Goal: Task Accomplishment & Management: Complete application form

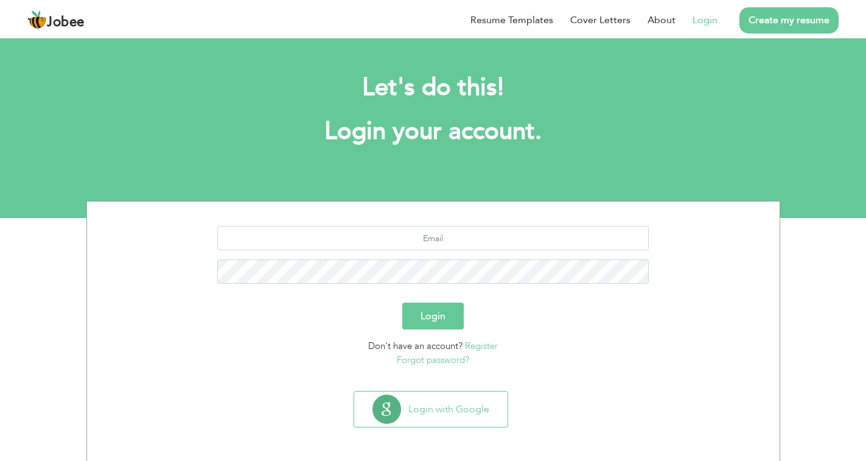
scroll to position [1, 0]
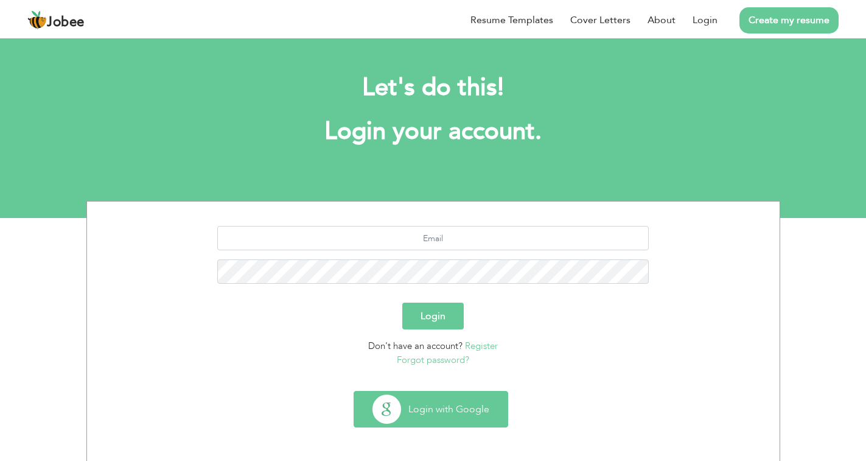
click at [428, 411] on button "Login with Google" at bounding box center [430, 409] width 153 height 35
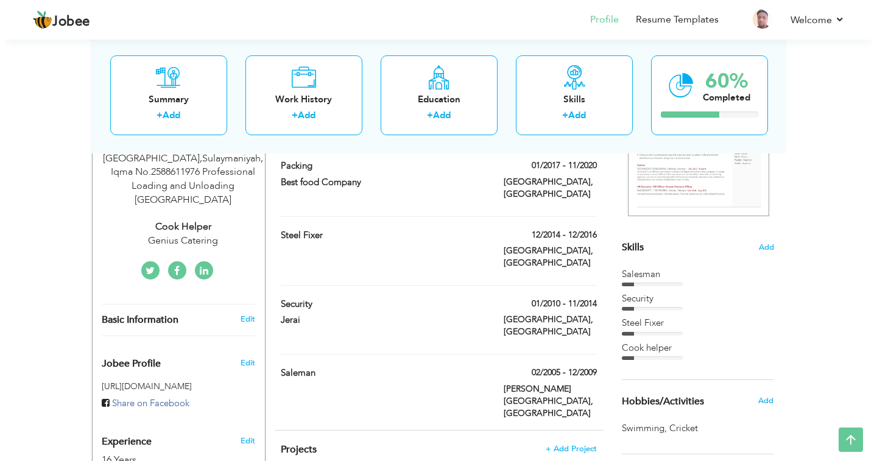
scroll to position [244, 0]
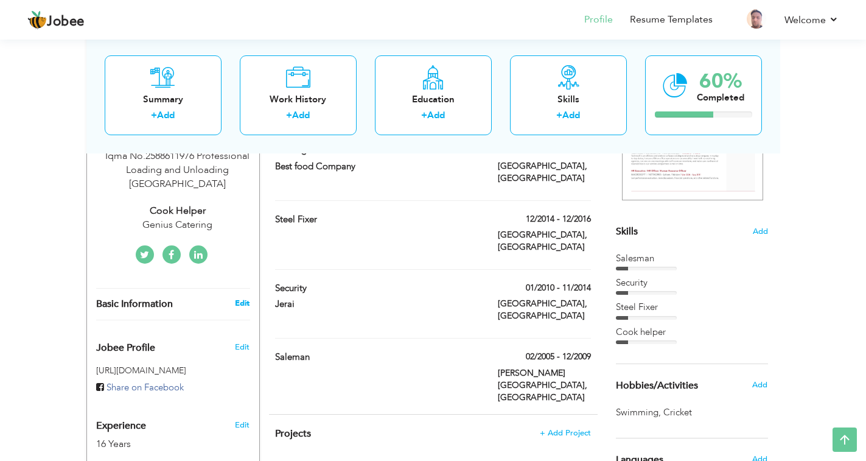
click at [242, 298] on link "Edit" at bounding box center [242, 303] width 15 height 11
type input "Abdul"
type input "Salam"
type input "0096659635407"
select select "number:191"
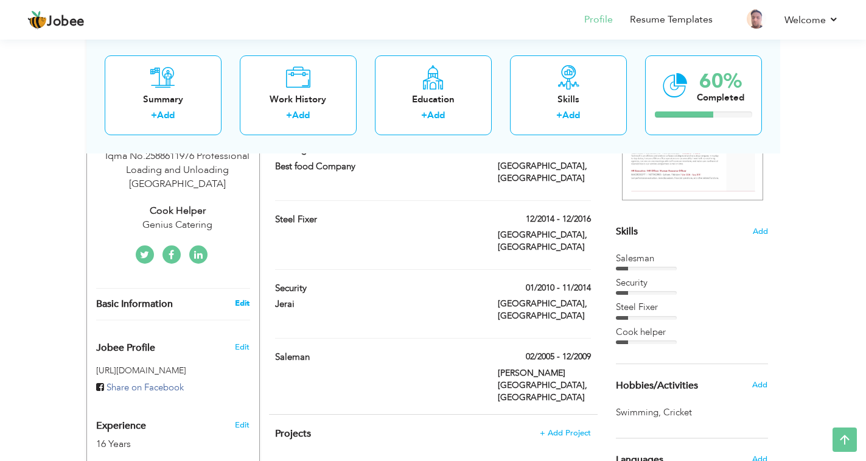
type input "Sulaymaniyah, Iqma No.2588611976 Professional Loading and Unloading"
type input "[GEOGRAPHIC_DATA]"
select select "number:18"
type input "Genius Catering"
type input "Cook Helper"
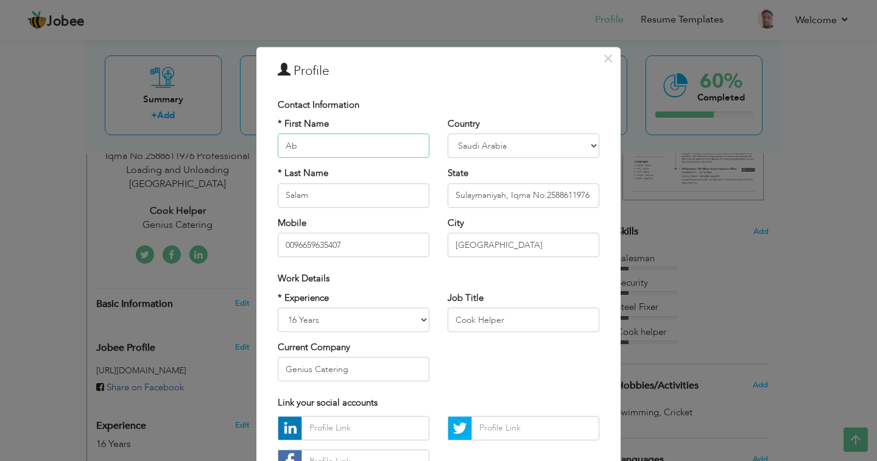
type input "A"
type input "[PERSON_NAME]"
click at [320, 194] on input "Salam" at bounding box center [354, 195] width 152 height 24
type input "S"
type input "Iqbal"
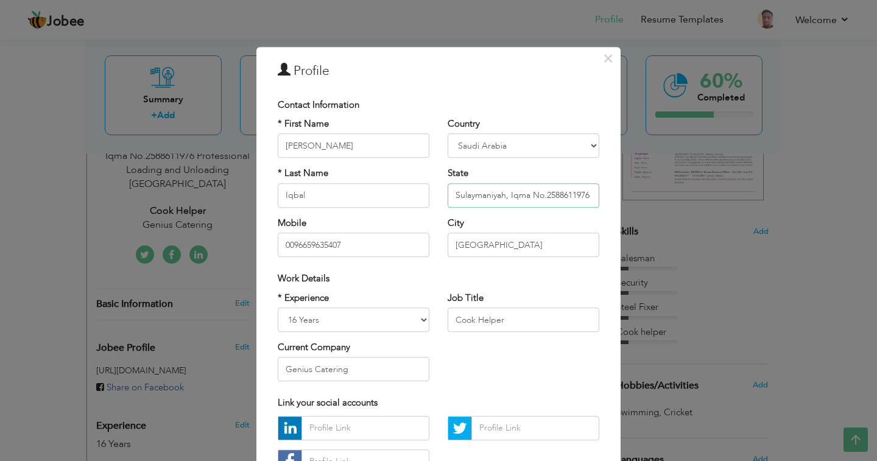
drag, startPoint x: 583, startPoint y: 191, endPoint x: 665, endPoint y: 376, distance: 202.8
click at [594, 211] on div "Country Afghanistan Albania Algeria American Samoa Andorra Angola Anguilla Anta…" at bounding box center [523, 192] width 170 height 149
type input "Sulaymaniyah, Iqma No.2564861686 Professional Driver"
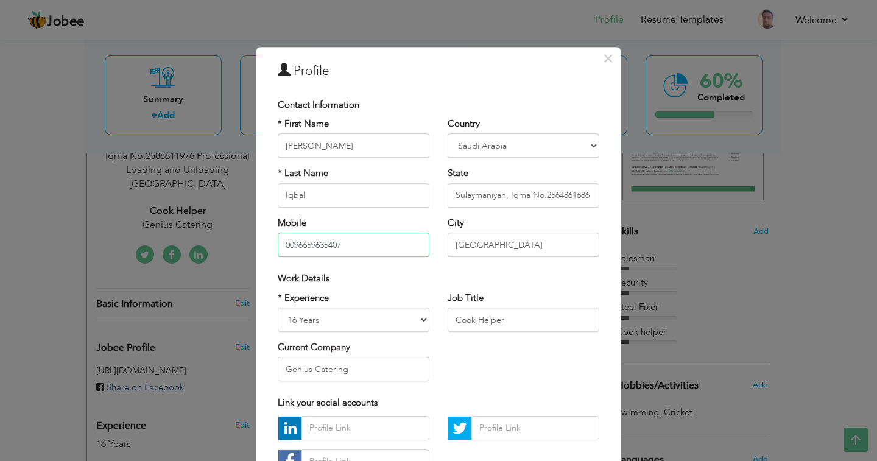
click at [348, 241] on input "0096659635407" at bounding box center [354, 245] width 152 height 24
type input "00966544836041"
click at [416, 321] on select "Entry Level Less than 1 Year 1 Year 2 Years 3 Years 4 Years 5 Years 6 Years 7 Y…" at bounding box center [354, 319] width 152 height 24
select select "number:22"
click at [278, 307] on select "Entry Level Less than 1 Year 1 Year 2 Years 3 Years 4 Years 5 Years 6 Years 7 Y…" at bounding box center [354, 319] width 152 height 24
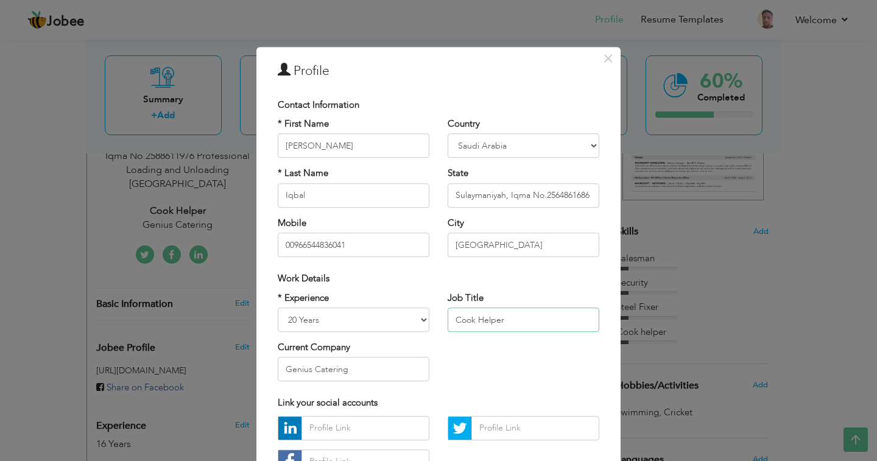
click at [546, 323] on input "Cook Helper" at bounding box center [524, 319] width 152 height 24
type input "C"
type input "Driver"
click at [360, 367] on input "Genius Catering" at bounding box center [354, 369] width 152 height 24
type input "G"
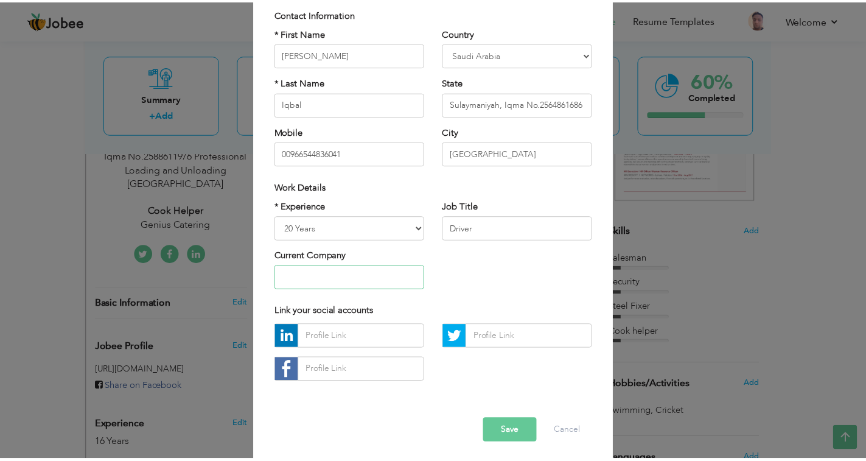
scroll to position [96, 0]
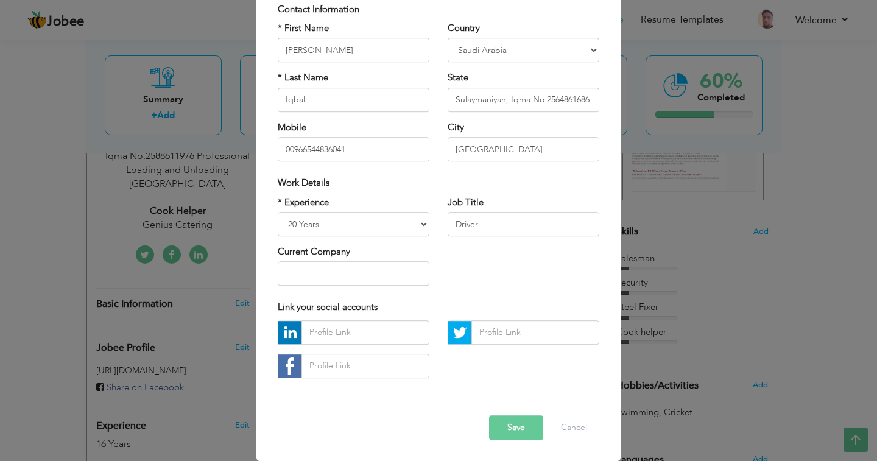
click at [508, 430] on button "Save" at bounding box center [516, 427] width 54 height 24
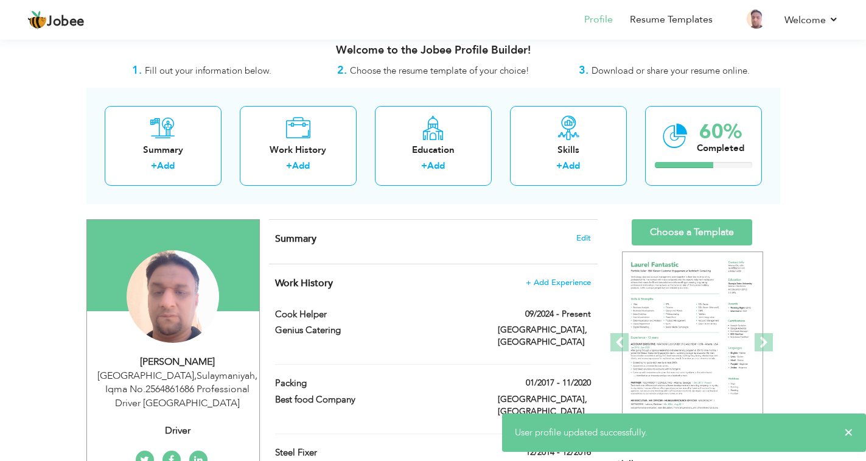
scroll to position [0, 0]
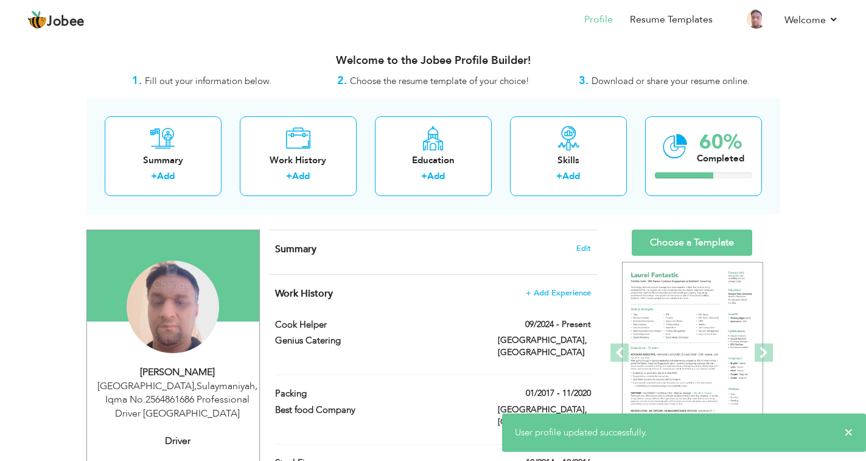
click at [167, 323] on icon at bounding box center [171, 325] width 11 height 11
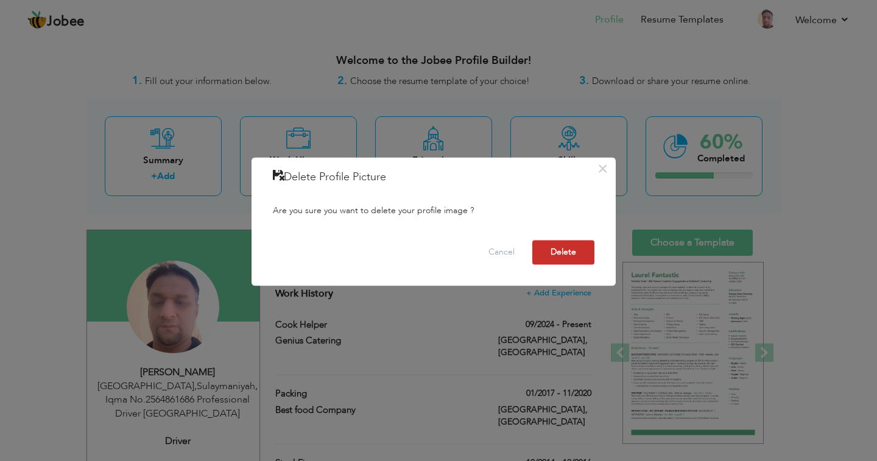
drag, startPoint x: 567, startPoint y: 261, endPoint x: 564, endPoint y: 270, distance: 9.5
click at [567, 261] on button "Delete" at bounding box center [563, 252] width 62 height 24
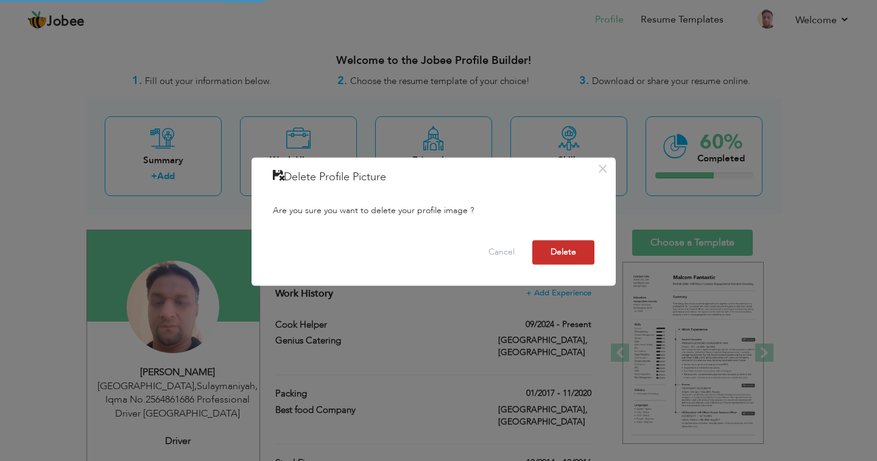
click at [569, 253] on button "Delete" at bounding box center [563, 252] width 62 height 24
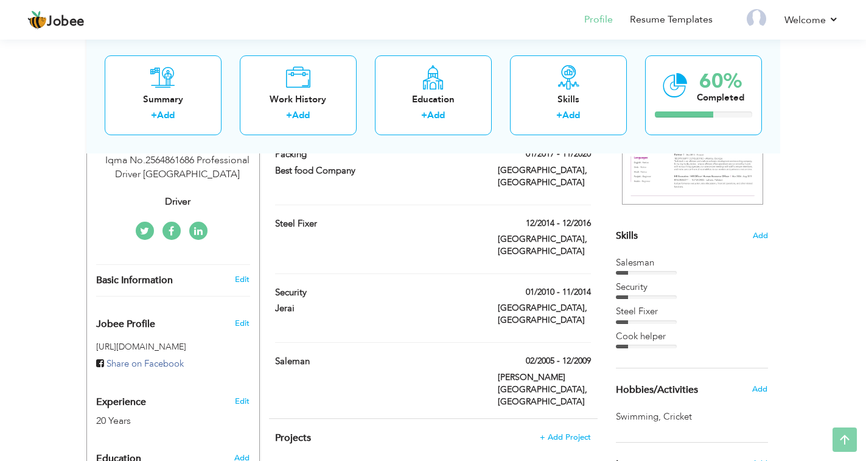
scroll to position [244, 0]
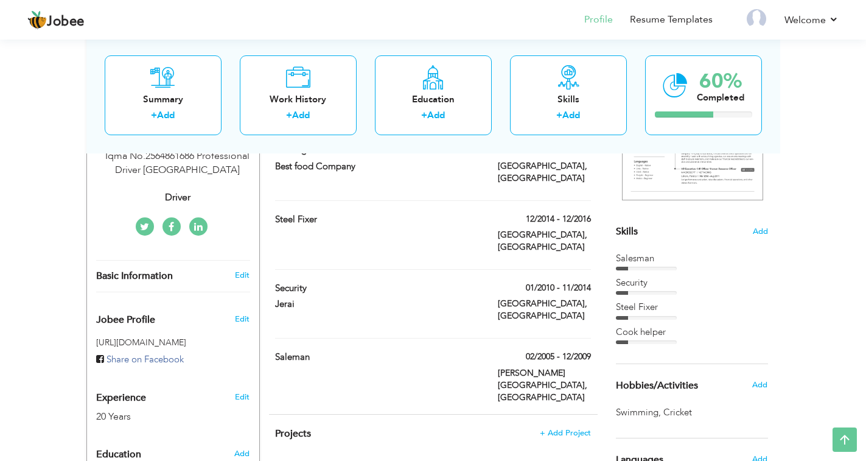
drag, startPoint x: 284, startPoint y: 311, endPoint x: 407, endPoint y: 331, distance: 125.2
click at [407, 367] on div "George Town, Malaysia" at bounding box center [433, 387] width 334 height 40
type input "Saleman"
type input "02/2005"
type input "12/2009"
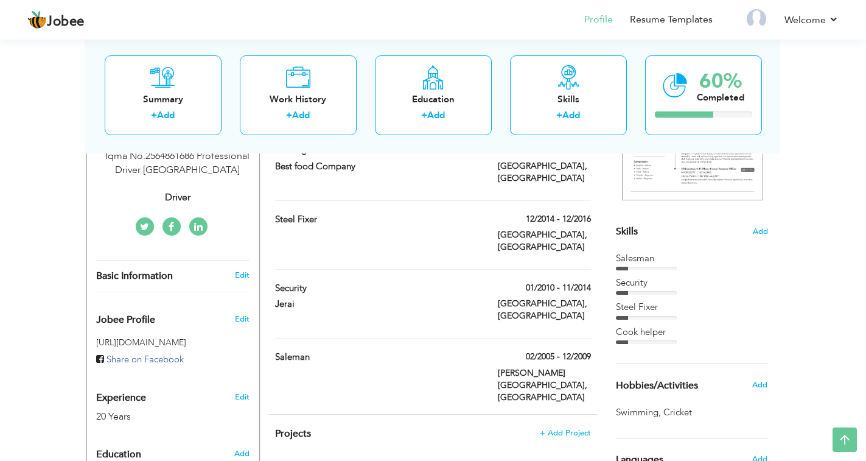
type input "Malaysia"
type input "George Town"
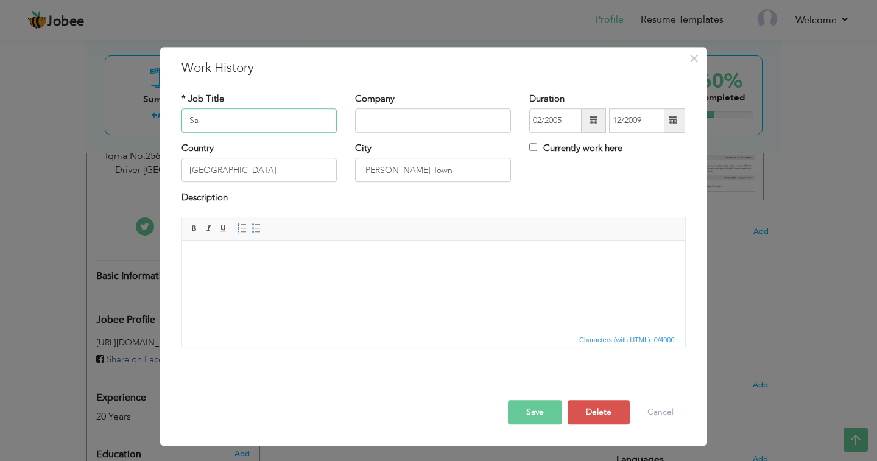
type input "S"
drag, startPoint x: 238, startPoint y: 172, endPoint x: 58, endPoint y: 208, distance: 183.8
click at [13, 175] on div "× Work History * Job Title Company Duration 02/2005 12/2009 Country City" at bounding box center [438, 230] width 877 height 461
click at [610, 416] on button "Delete" at bounding box center [598, 412] width 62 height 24
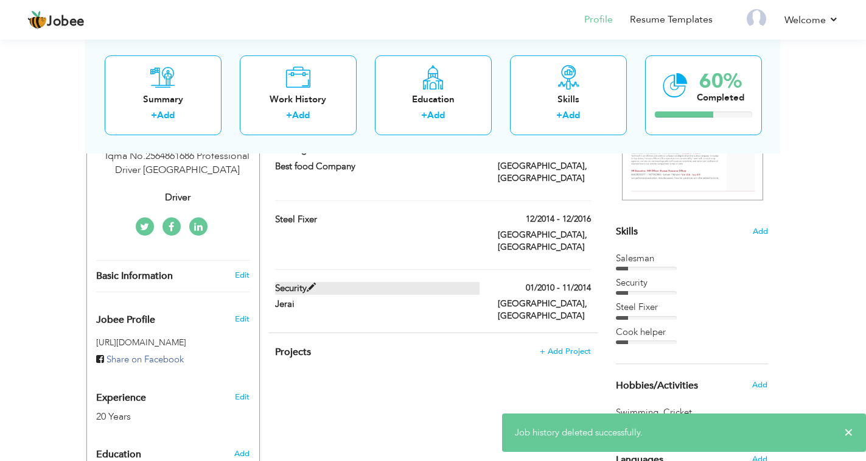
click at [331, 282] on label "Security" at bounding box center [377, 288] width 205 height 13
type input "Security"
type input "Jerai"
type input "01/2010"
type input "11/2014"
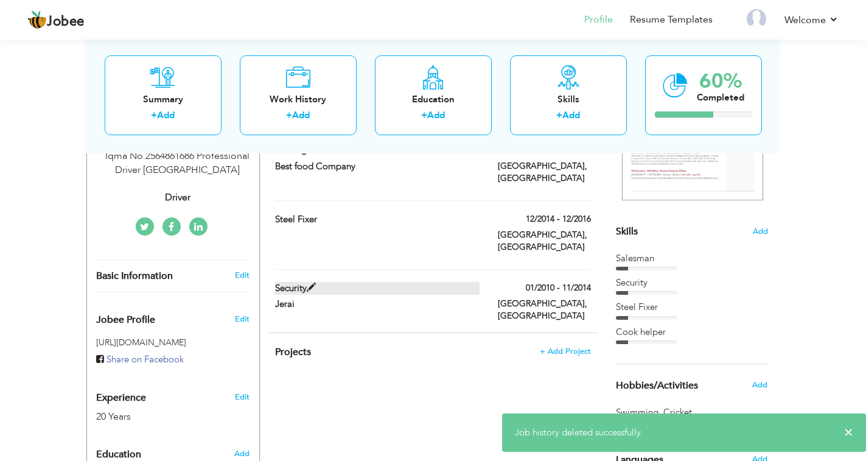
type input "Malaysia"
type input "Kuala Lumpur"
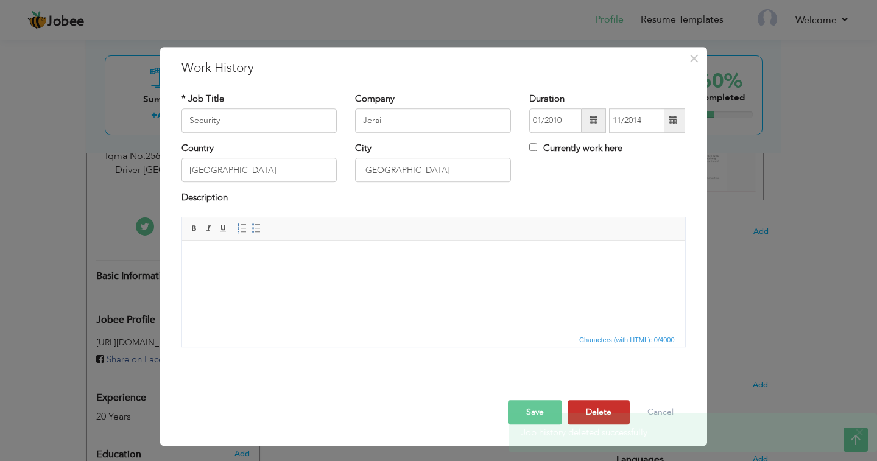
click at [601, 407] on button "Delete" at bounding box center [598, 412] width 62 height 24
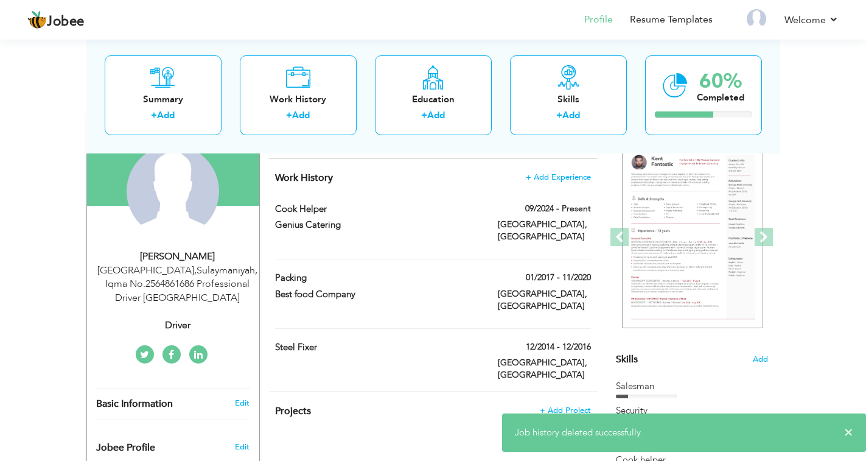
scroll to position [122, 0]
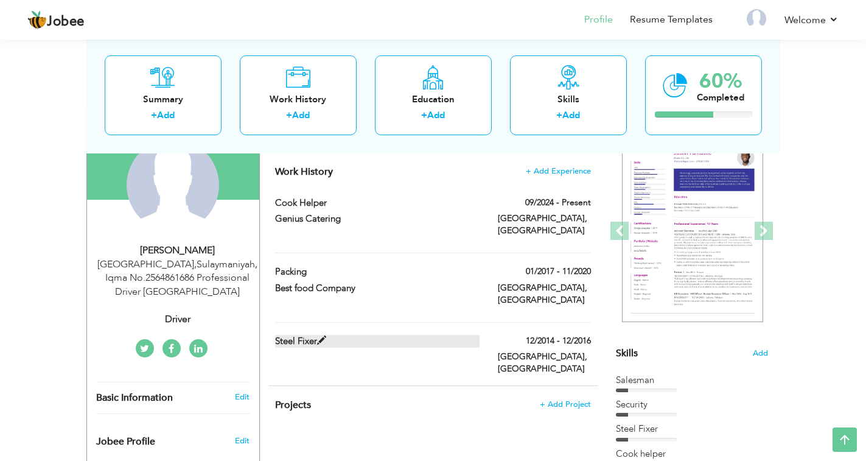
click at [321, 336] on span at bounding box center [321, 340] width 9 height 9
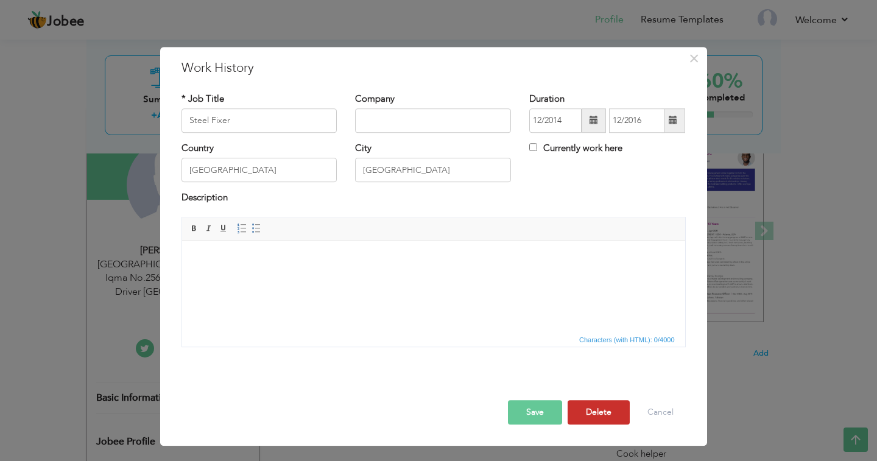
click at [602, 420] on button "Delete" at bounding box center [598, 412] width 62 height 24
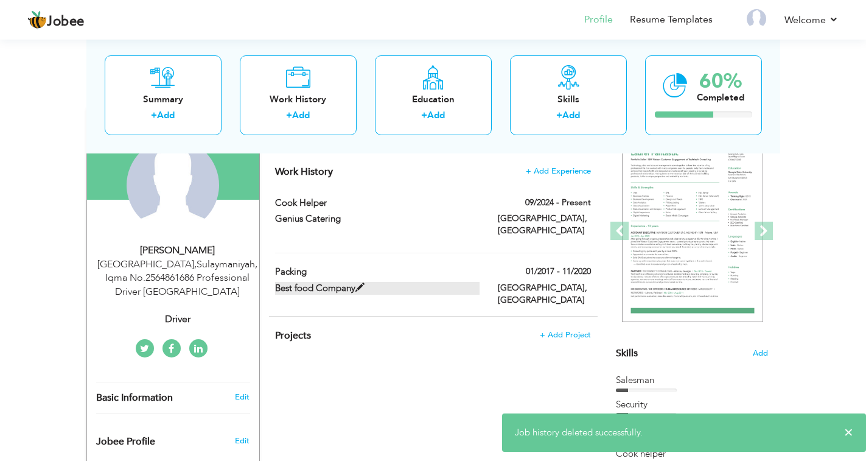
click at [362, 283] on span at bounding box center [360, 287] width 9 height 9
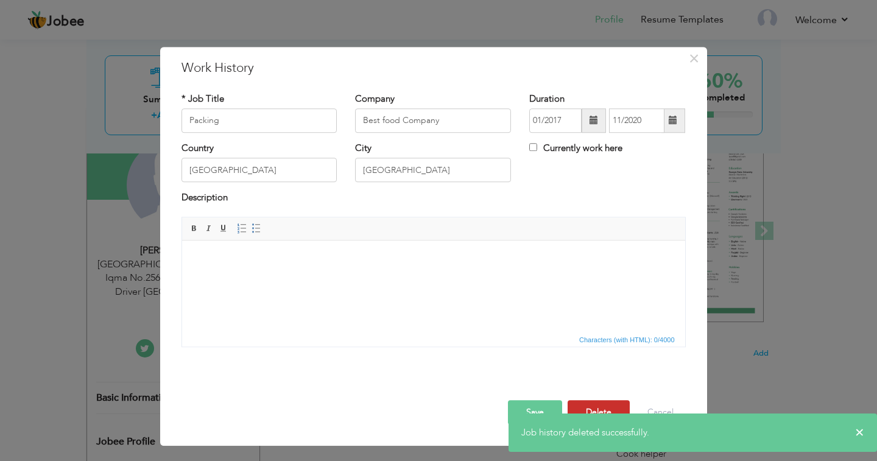
click at [605, 407] on button "Delete" at bounding box center [598, 412] width 62 height 24
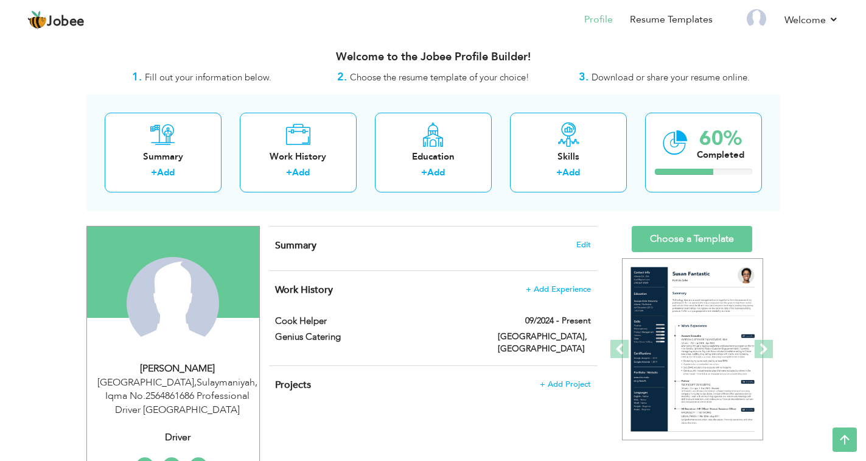
scroll to position [0, 0]
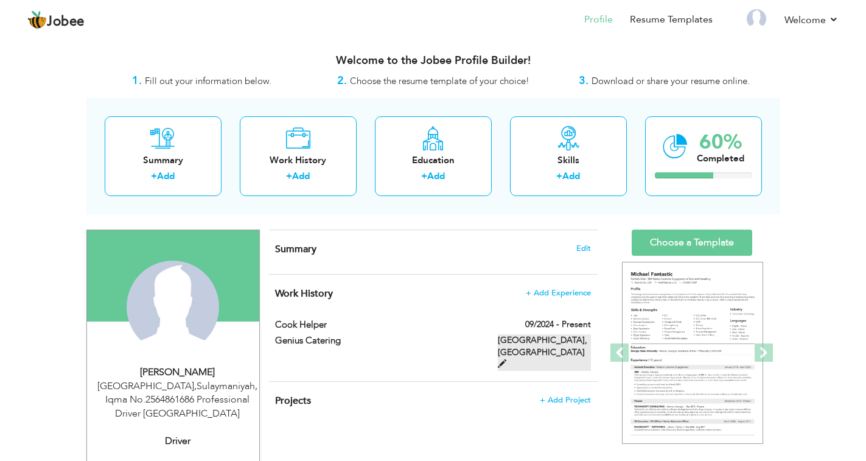
click at [507, 359] on span at bounding box center [502, 363] width 9 height 9
type input "Cook Helper"
type input "Genius Catering"
type input "09/2024"
type input "[GEOGRAPHIC_DATA]"
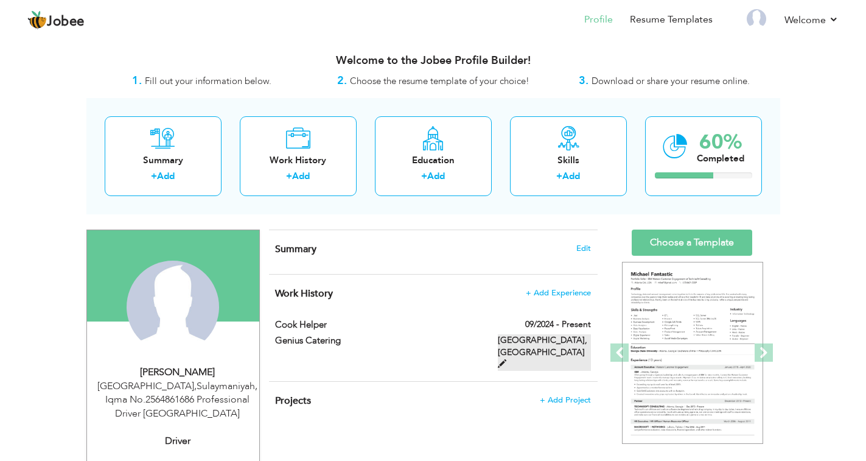
type input "[GEOGRAPHIC_DATA]"
checkbox input "true"
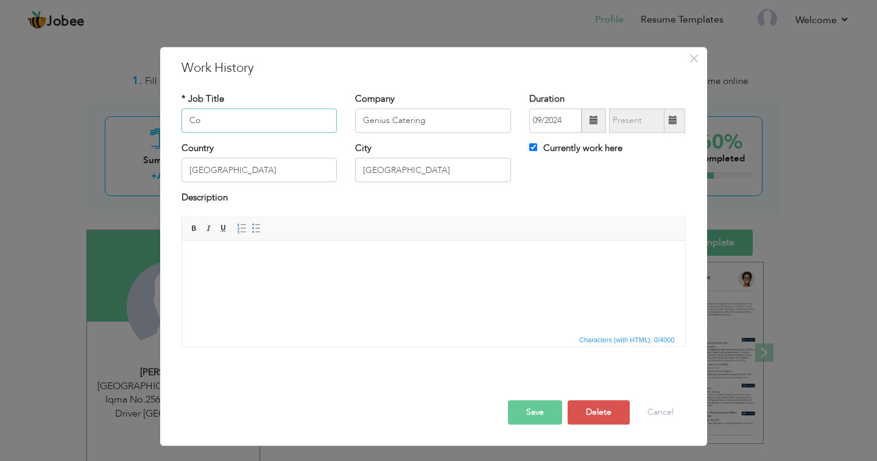
type input "C"
type input "Driver"
type input "[PERSON_NAME]"
click at [597, 122] on span at bounding box center [593, 120] width 9 height 9
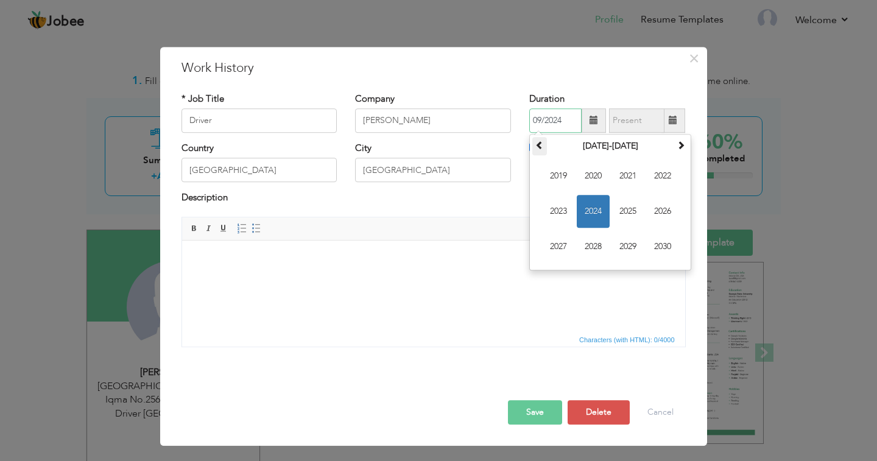
click at [539, 147] on span at bounding box center [539, 145] width 9 height 9
click at [667, 174] on span "2002" at bounding box center [662, 176] width 33 height 33
click at [631, 149] on th "2002" at bounding box center [610, 146] width 127 height 18
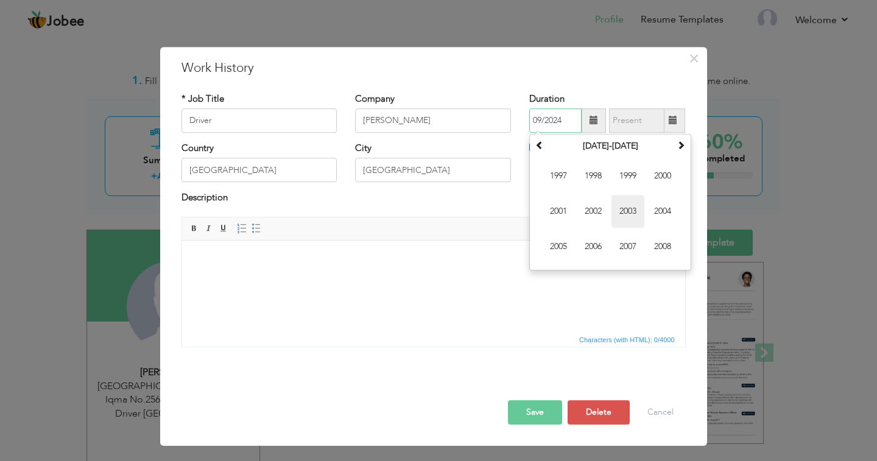
click at [633, 214] on span "2003" at bounding box center [627, 211] width 33 height 33
click at [641, 122] on input "text" at bounding box center [636, 120] width 55 height 24
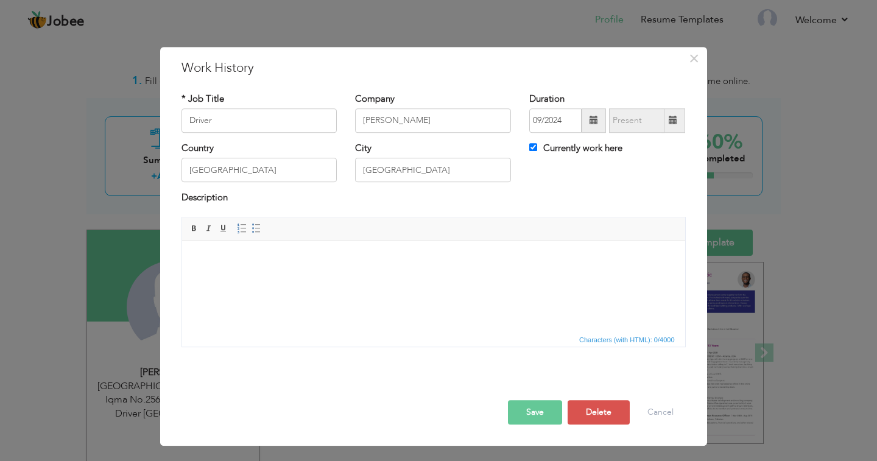
click at [643, 122] on input "text" at bounding box center [636, 120] width 55 height 24
click at [678, 120] on span at bounding box center [673, 120] width 24 height 24
click at [675, 122] on span at bounding box center [673, 120] width 9 height 9
click at [531, 149] on input "Currently work here" at bounding box center [533, 147] width 8 height 8
checkbox input "false"
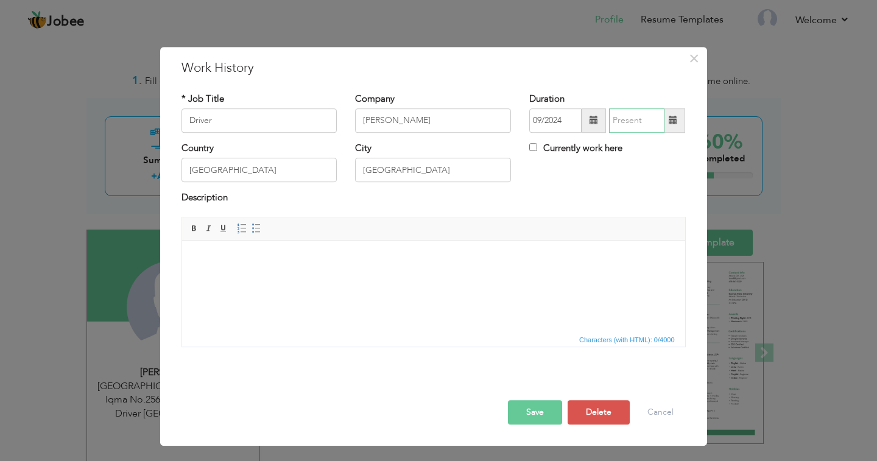
click at [631, 126] on input "text" at bounding box center [636, 120] width 55 height 24
type input "08/2025"
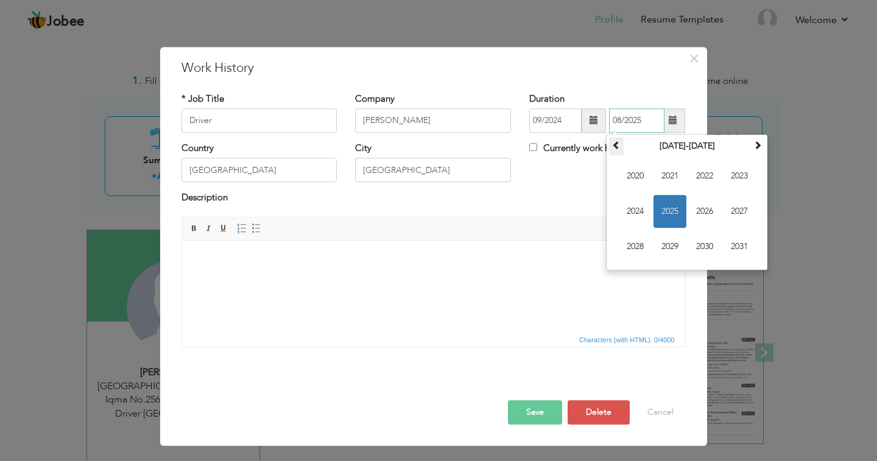
click at [615, 145] on span at bounding box center [616, 145] width 9 height 9
click at [615, 146] on span at bounding box center [616, 145] width 9 height 9
click at [756, 150] on th at bounding box center [757, 146] width 15 height 18
click at [700, 174] on span "2012" at bounding box center [704, 176] width 33 height 33
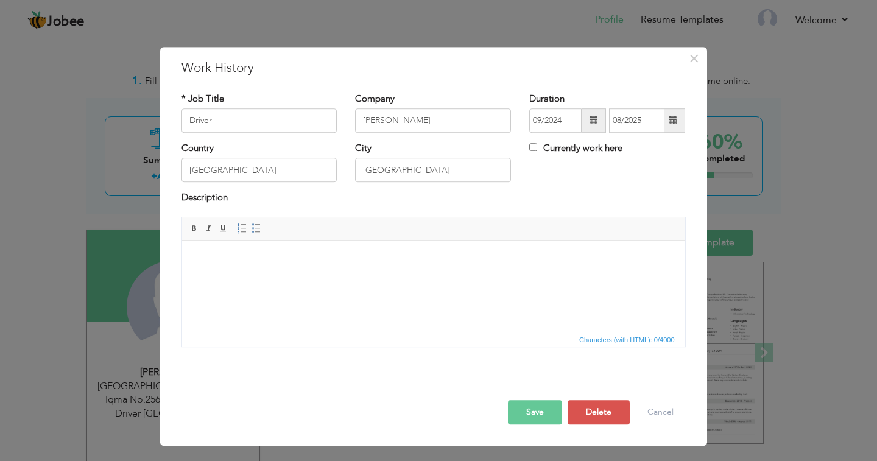
click at [553, 188] on div "Country Saudi Arabia City Riyadh Currently work here" at bounding box center [433, 166] width 522 height 49
drag, startPoint x: 433, startPoint y: 165, endPoint x: 293, endPoint y: 173, distance: 139.7
click at [278, 164] on div "Country Saudi Arabia City Riyadh Currently work here" at bounding box center [433, 166] width 522 height 49
click at [531, 409] on button "Save" at bounding box center [535, 412] width 54 height 24
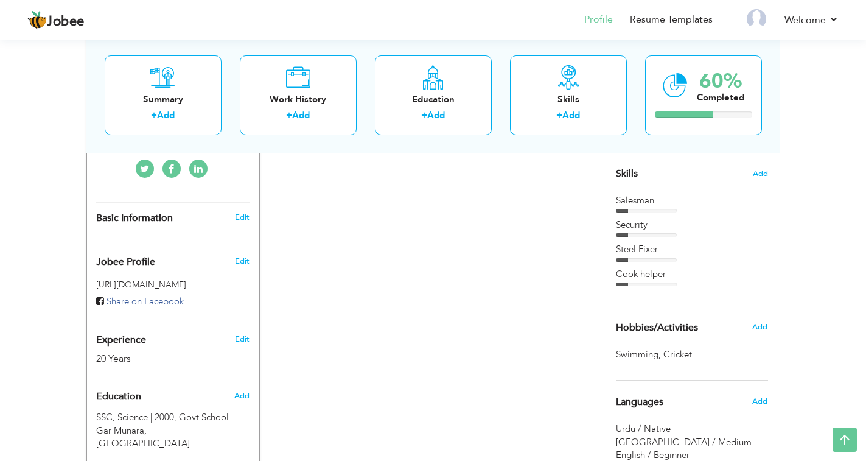
scroll to position [365, 0]
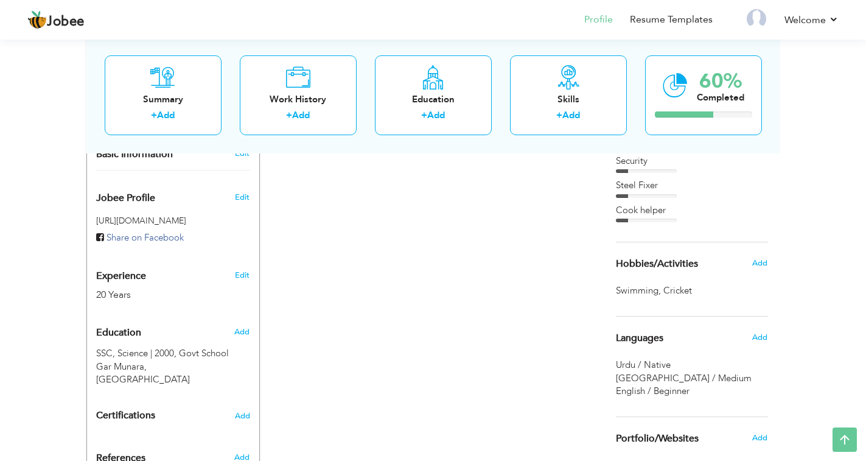
click at [642, 339] on span "Languages" at bounding box center [639, 338] width 47 height 11
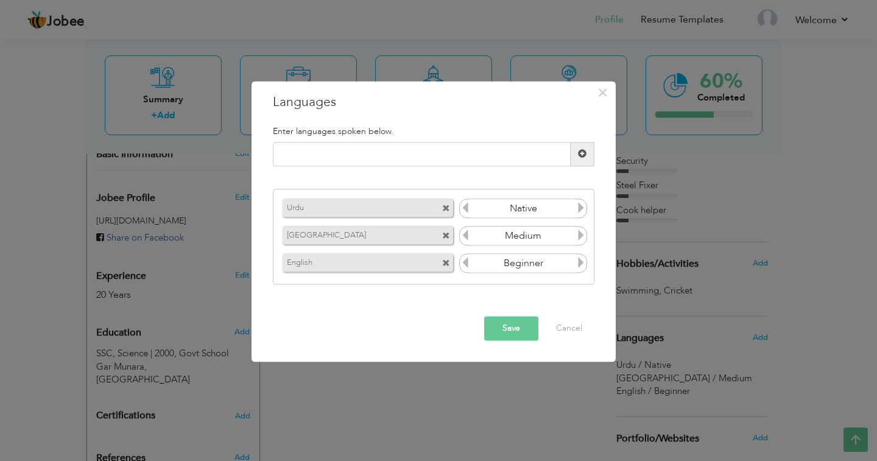
click at [445, 233] on span at bounding box center [446, 237] width 8 height 8
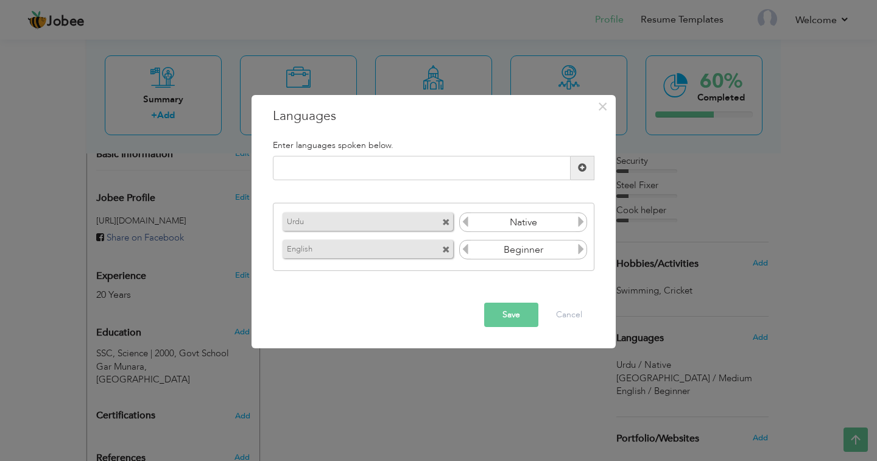
click at [580, 249] on icon at bounding box center [580, 249] width 11 height 11
click at [462, 251] on icon at bounding box center [465, 249] width 11 height 11
drag, startPoint x: 500, startPoint y: 314, endPoint x: 492, endPoint y: 313, distance: 8.5
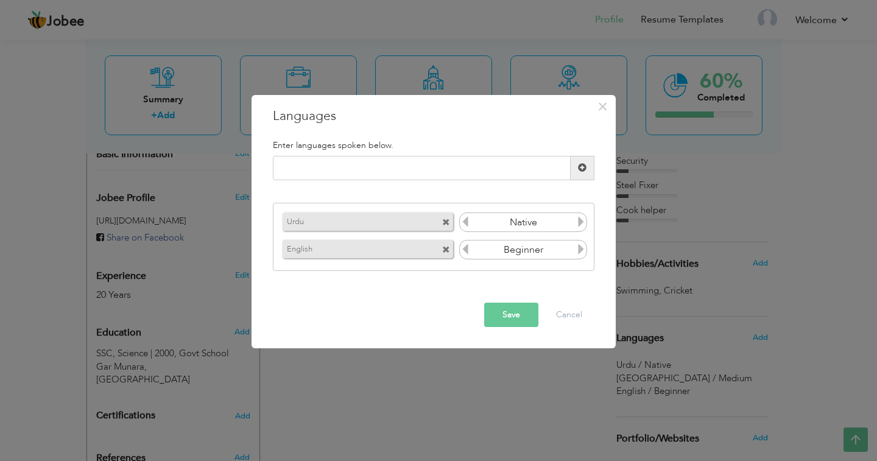
click at [499, 314] on button "Save" at bounding box center [511, 315] width 54 height 24
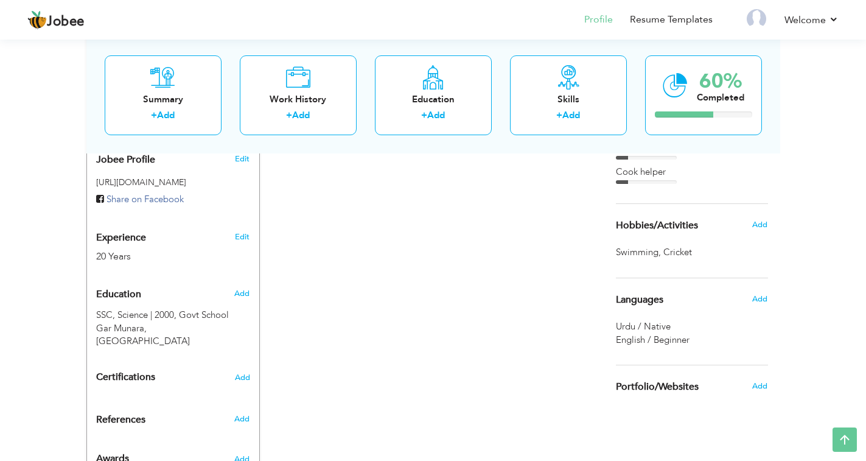
scroll to position [396, 0]
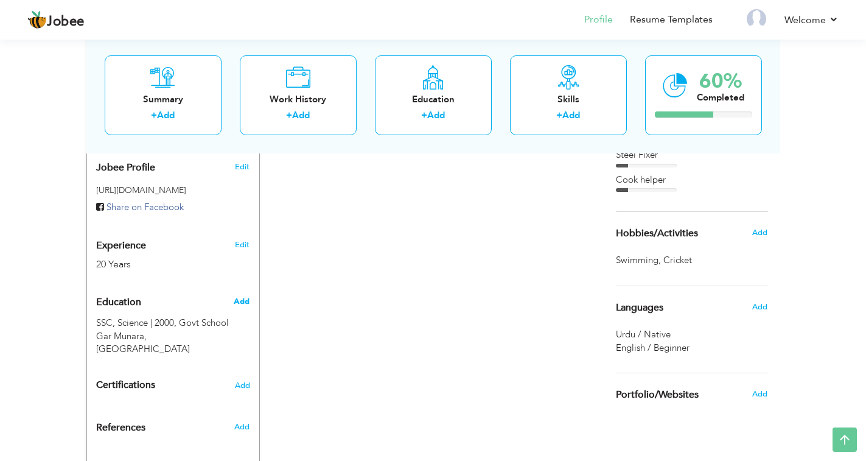
click at [239, 304] on span "Add" at bounding box center [242, 301] width 16 height 11
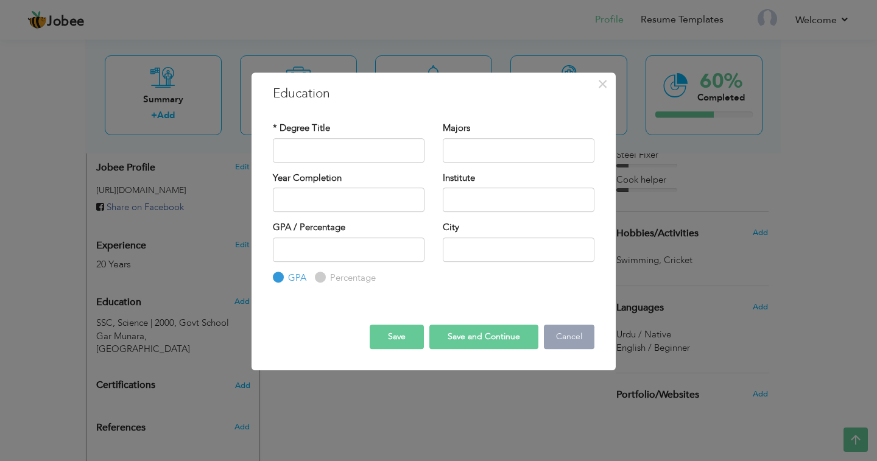
click at [569, 335] on button "Cancel" at bounding box center [569, 337] width 51 height 24
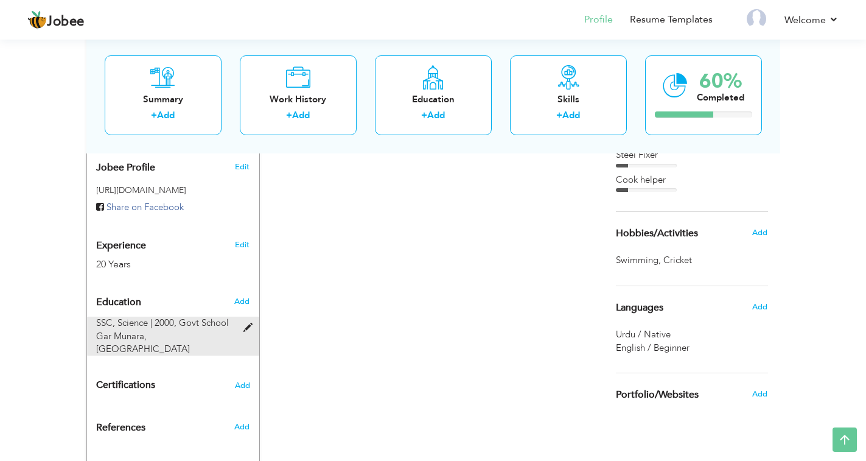
click at [248, 329] on span at bounding box center [251, 327] width 15 height 9
type input "SSC"
type input "Science"
type input "2000"
type input "Govt School Gar Munara"
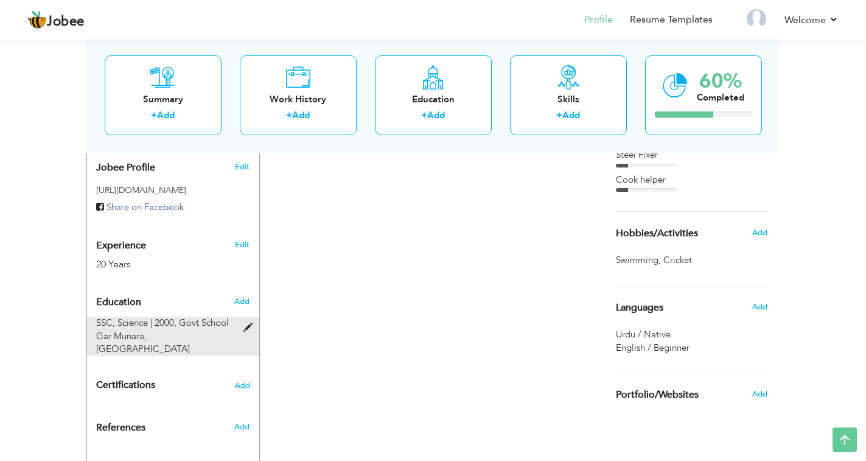
type input "Swabi"
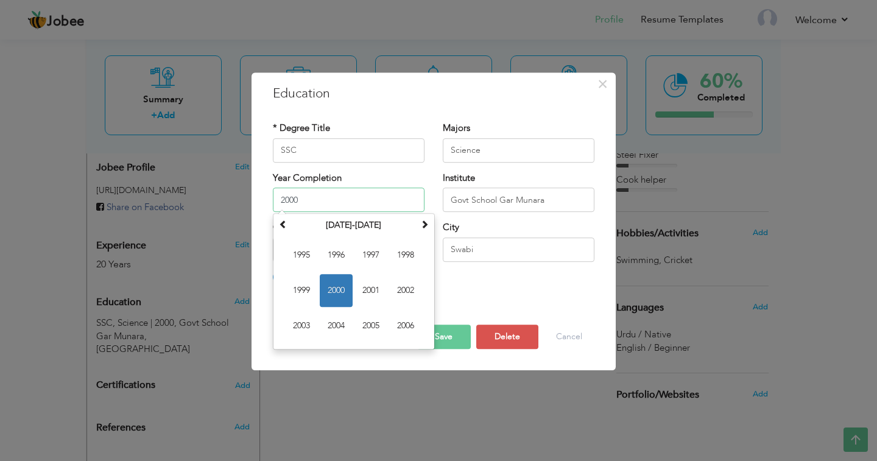
drag, startPoint x: 320, startPoint y: 198, endPoint x: 173, endPoint y: 214, distance: 148.2
click at [167, 196] on div "× Education * Degree Title SSC Majors Science Year Completion 2000" at bounding box center [438, 230] width 877 height 461
click at [298, 256] on span "1995" at bounding box center [301, 255] width 33 height 33
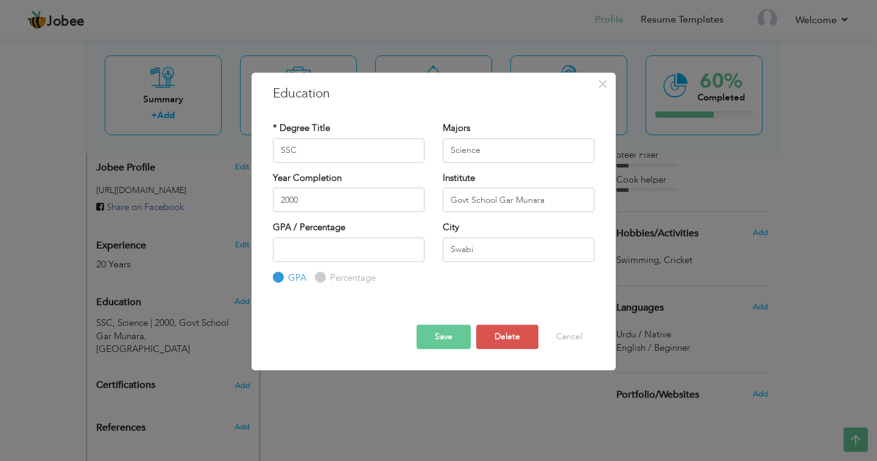
type input "1995"
click at [442, 334] on button "Save" at bounding box center [443, 337] width 54 height 24
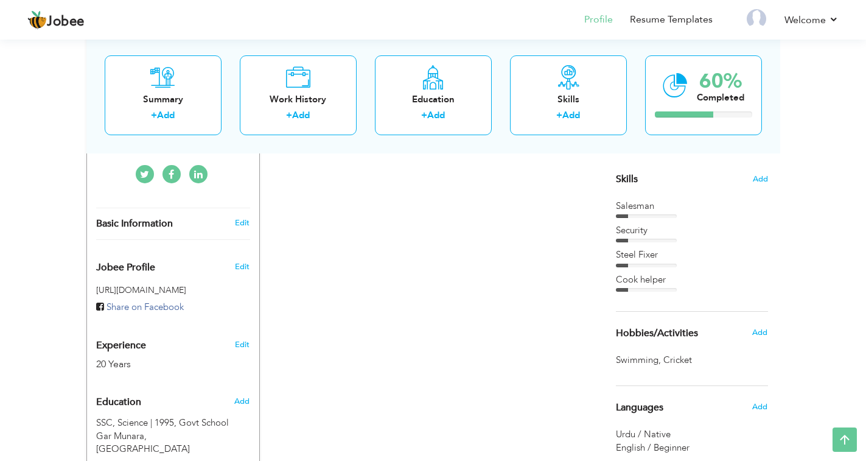
scroll to position [274, 0]
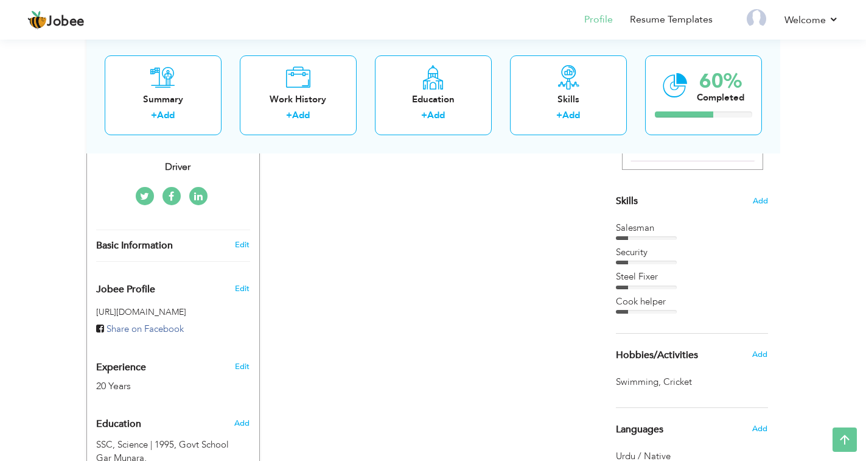
click at [639, 232] on div "Salesman" at bounding box center [692, 228] width 152 height 13
click at [620, 200] on span "Skills" at bounding box center [627, 200] width 22 height 13
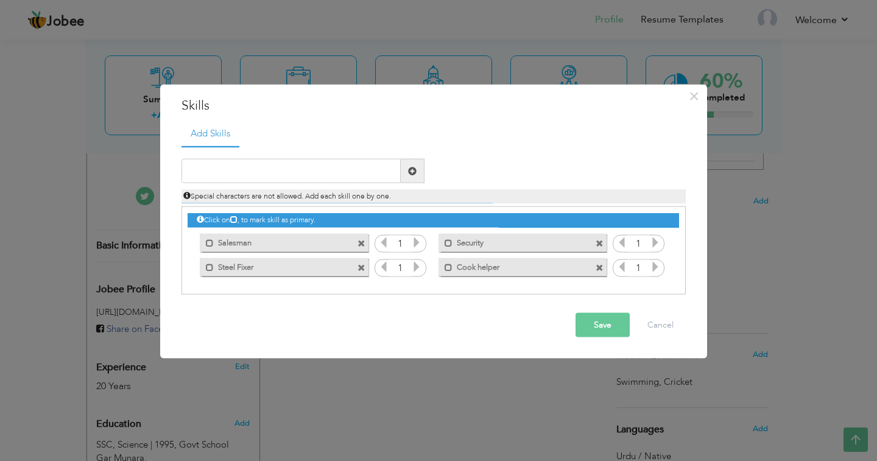
click at [359, 268] on span at bounding box center [361, 268] width 8 height 8
click at [361, 267] on span at bounding box center [361, 268] width 8 height 8
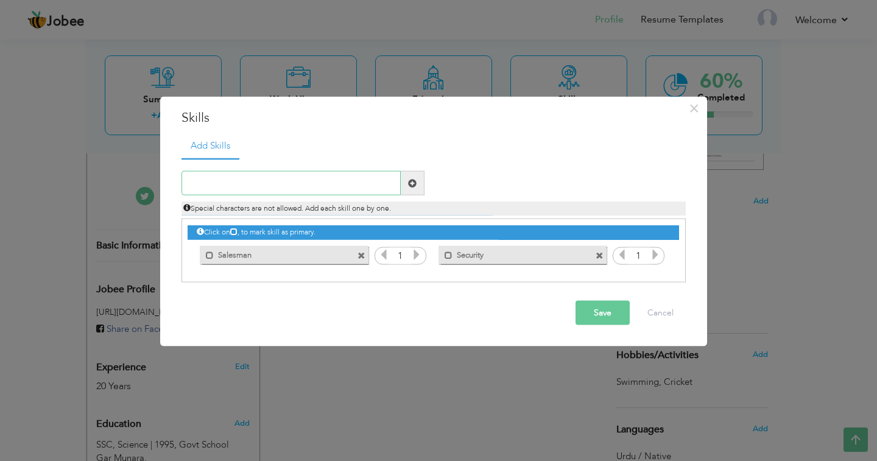
click at [261, 181] on input "text" at bounding box center [290, 183] width 219 height 24
type input "Driver"
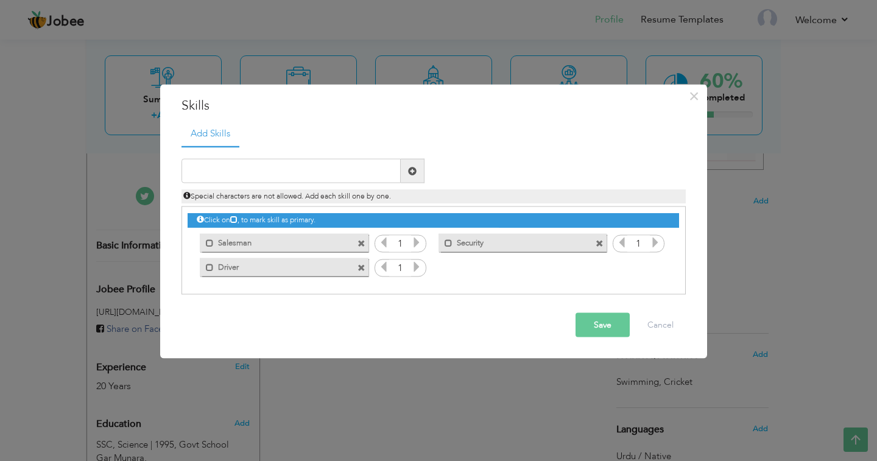
click at [415, 266] on icon at bounding box center [416, 266] width 11 height 11
click at [385, 266] on icon at bounding box center [383, 266] width 11 height 11
click at [414, 243] on icon at bounding box center [416, 242] width 11 height 11
click at [656, 242] on icon at bounding box center [655, 242] width 11 height 11
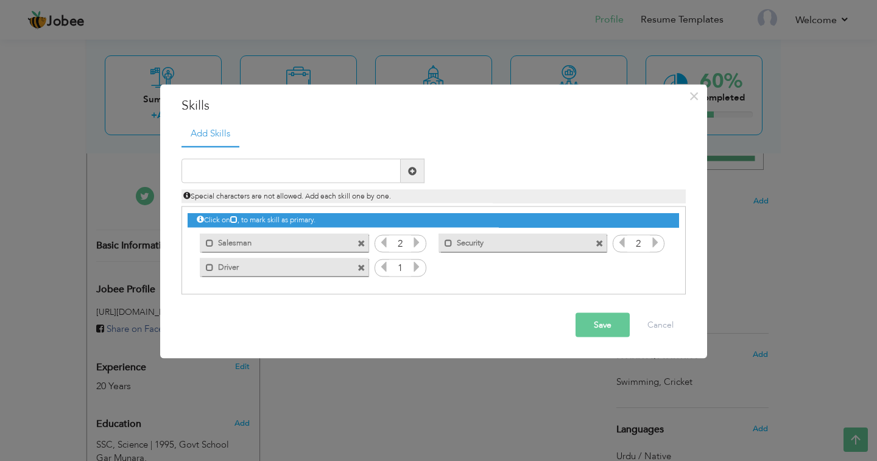
click at [655, 244] on icon at bounding box center [655, 242] width 11 height 11
click at [595, 326] on button "Save" at bounding box center [602, 325] width 54 height 24
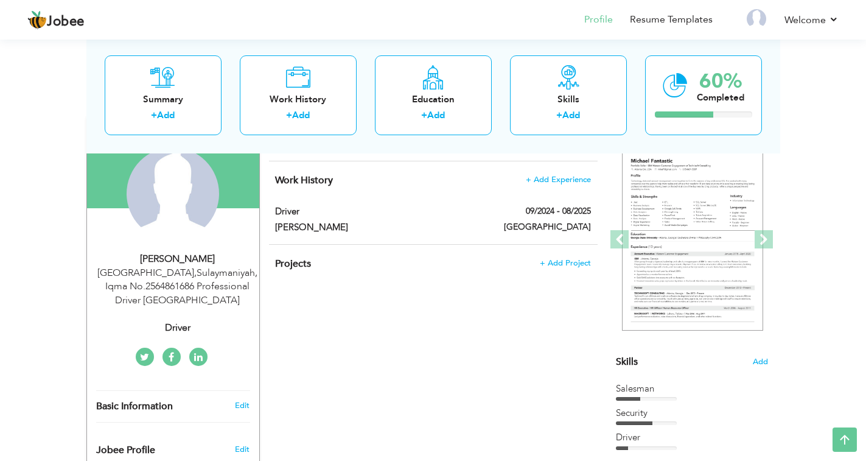
scroll to position [91, 0]
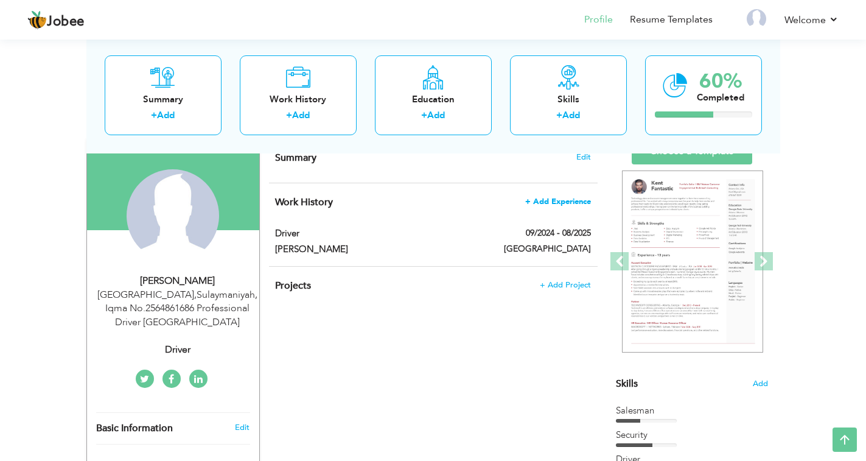
click at [566, 202] on span "+ Add Experience" at bounding box center [558, 201] width 66 height 9
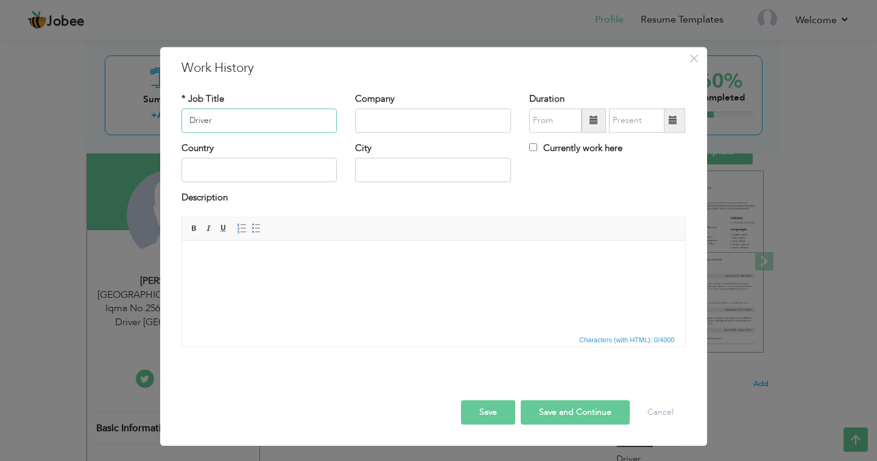
type input "Driver"
type input "Smart Hospitality"
click at [592, 125] on span at bounding box center [593, 120] width 9 height 9
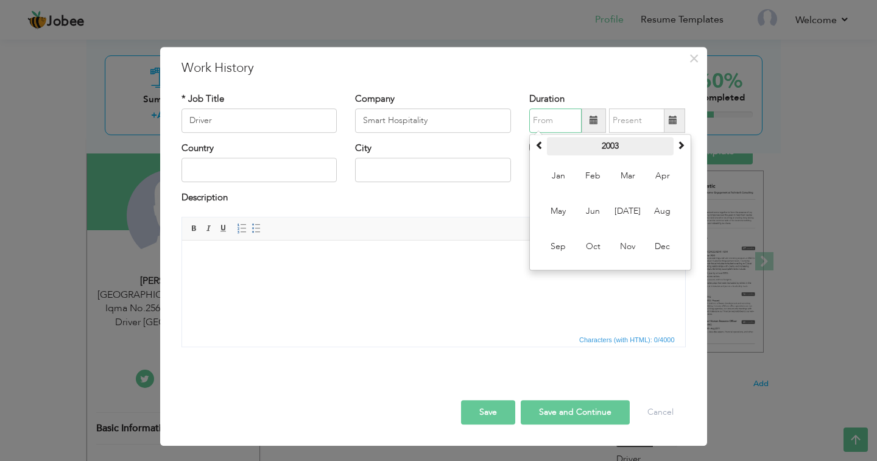
click at [641, 147] on th "2003" at bounding box center [610, 146] width 127 height 18
click at [680, 144] on span at bounding box center [680, 145] width 9 height 9
click at [662, 218] on span "2015" at bounding box center [662, 211] width 33 height 33
click at [589, 177] on span "Feb" at bounding box center [593, 176] width 33 height 33
type input "02/2015"
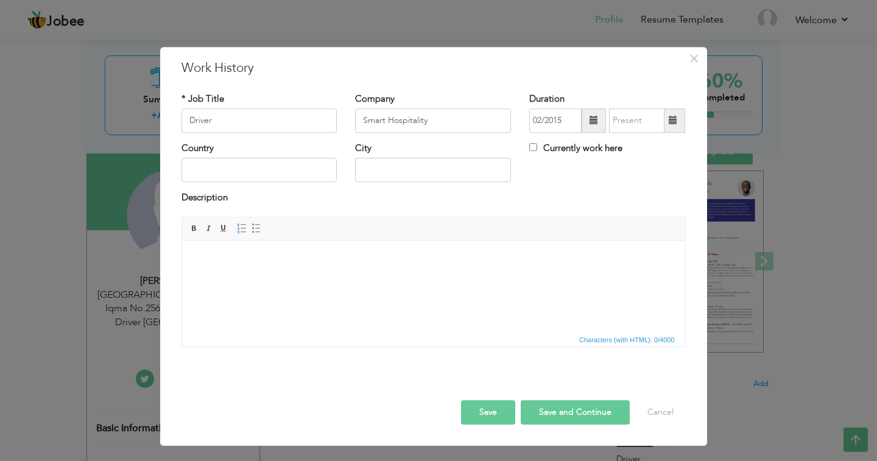
click at [669, 124] on span at bounding box center [673, 120] width 24 height 24
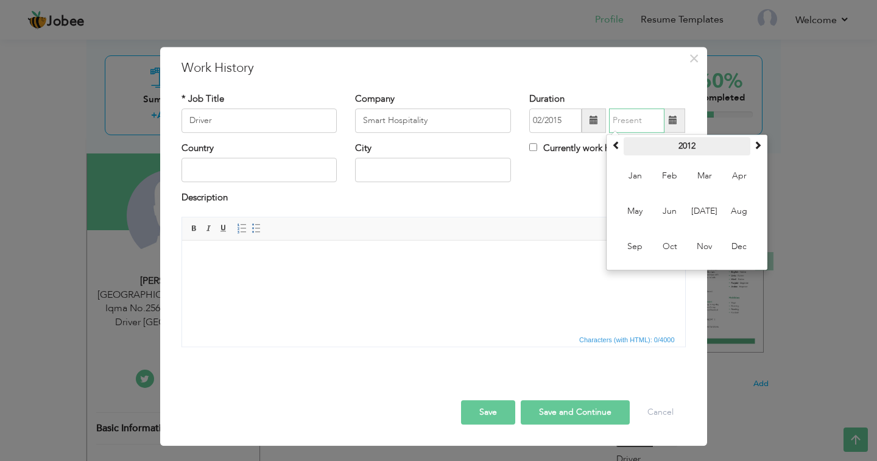
click at [698, 146] on th "2012" at bounding box center [686, 146] width 127 height 18
click at [754, 141] on span at bounding box center [757, 145] width 9 height 9
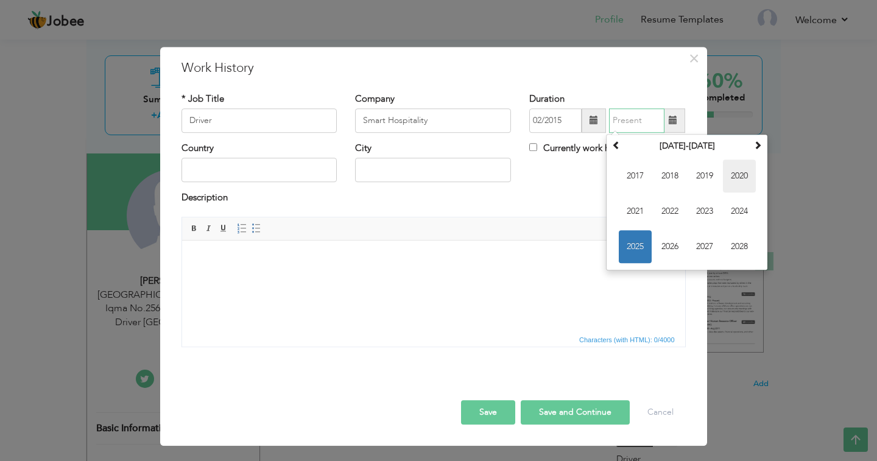
click at [742, 181] on span "2020" at bounding box center [739, 176] width 33 height 33
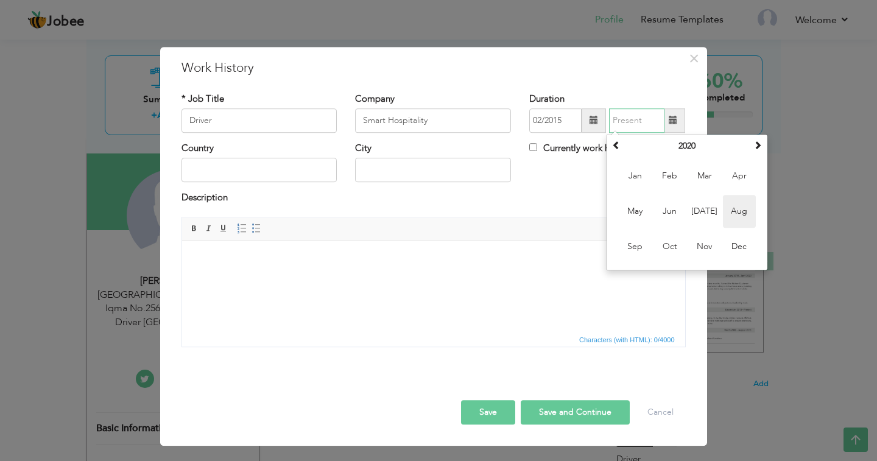
click at [739, 212] on span "Aug" at bounding box center [739, 211] width 33 height 33
type input "08/2020"
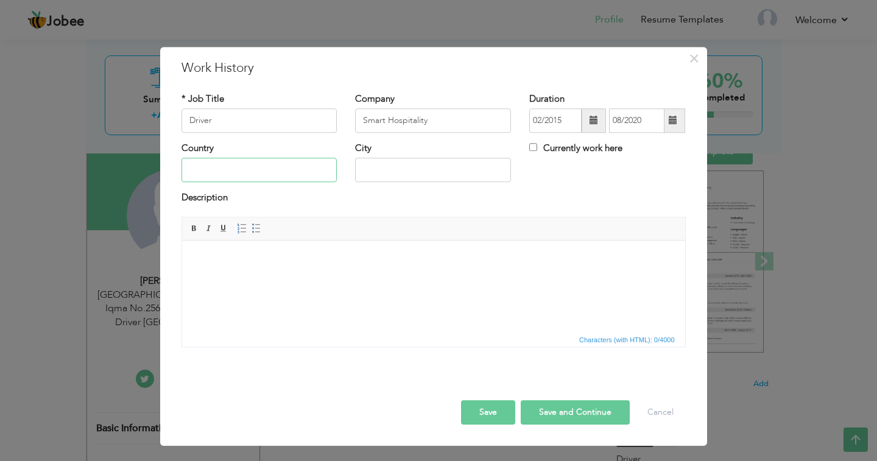
drag, startPoint x: 272, startPoint y: 164, endPoint x: 273, endPoint y: 173, distance: 9.2
click at [272, 167] on input "text" at bounding box center [259, 170] width 156 height 24
type input "Saudi Arabi"
click at [496, 414] on button "Save" at bounding box center [488, 412] width 54 height 24
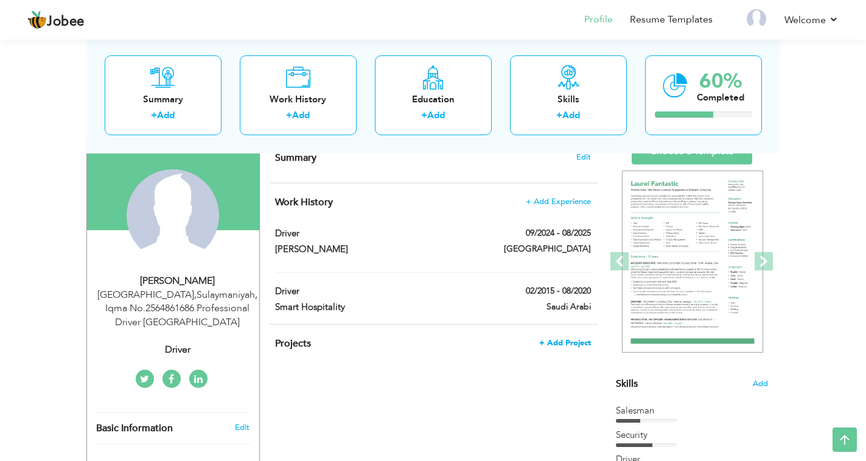
click at [557, 339] on span "+ Add Project" at bounding box center [565, 343] width 52 height 9
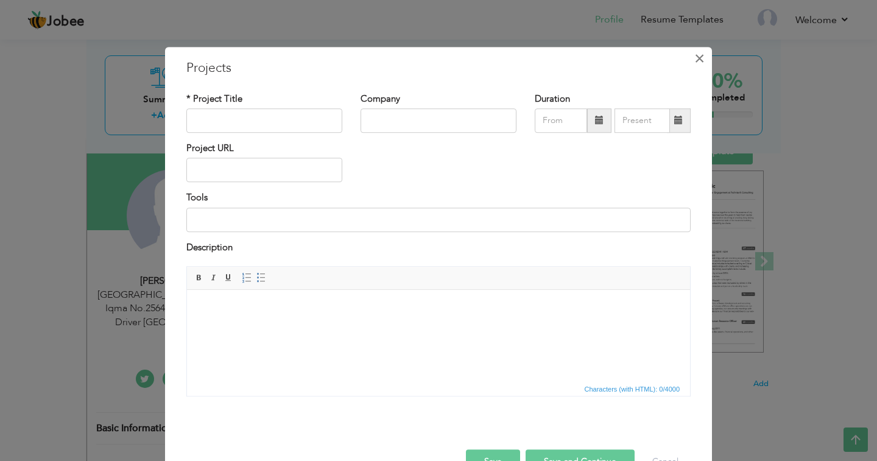
click at [694, 54] on span "×" at bounding box center [699, 58] width 10 height 22
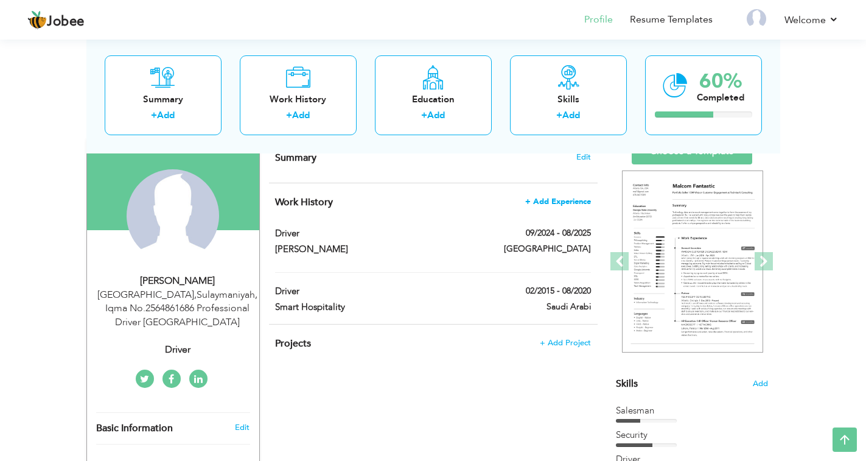
click at [571, 201] on span "+ Add Experience" at bounding box center [558, 201] width 66 height 9
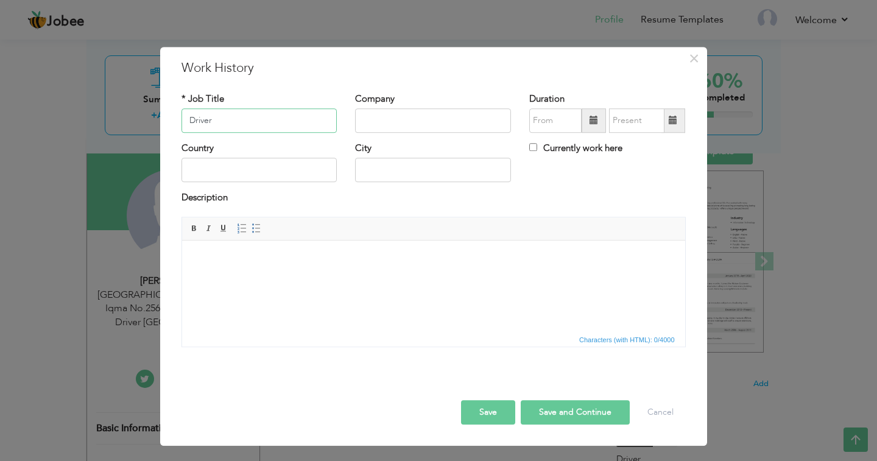
type input "Driver"
type input "[PERSON_NAME]"
drag, startPoint x: 297, startPoint y: 175, endPoint x: 346, endPoint y: 194, distance: 53.0
click at [303, 177] on input "text" at bounding box center [259, 170] width 156 height 24
type input "Saudi Arabi"
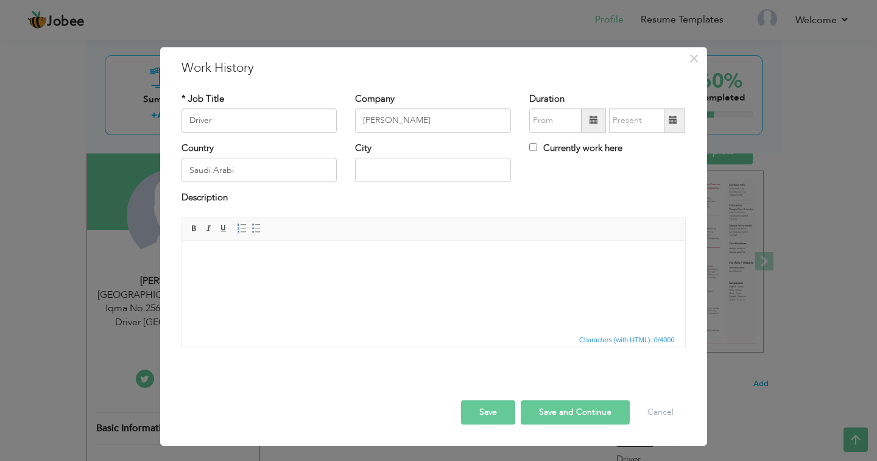
click at [592, 126] on span at bounding box center [593, 120] width 24 height 24
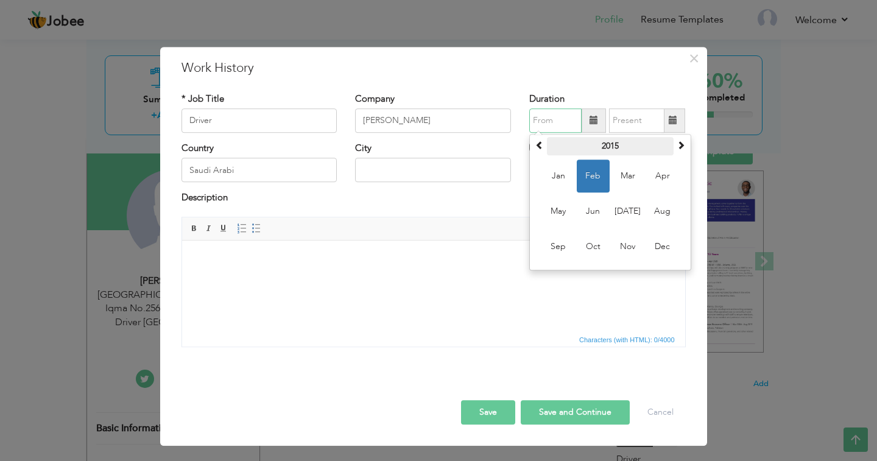
click at [617, 141] on th "2015" at bounding box center [610, 146] width 127 height 18
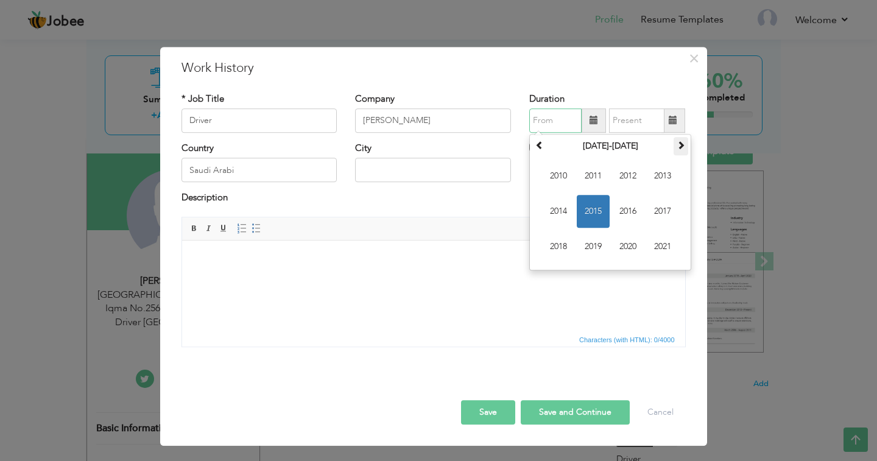
click at [680, 145] on span at bounding box center [680, 145] width 9 height 9
click at [560, 209] on span "2024" at bounding box center [558, 211] width 33 height 33
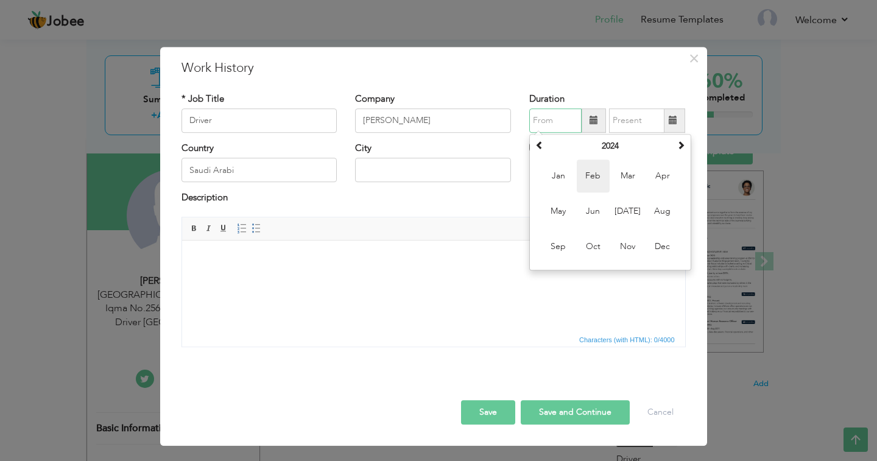
click at [600, 175] on span "Feb" at bounding box center [593, 176] width 33 height 33
type input "02/2024"
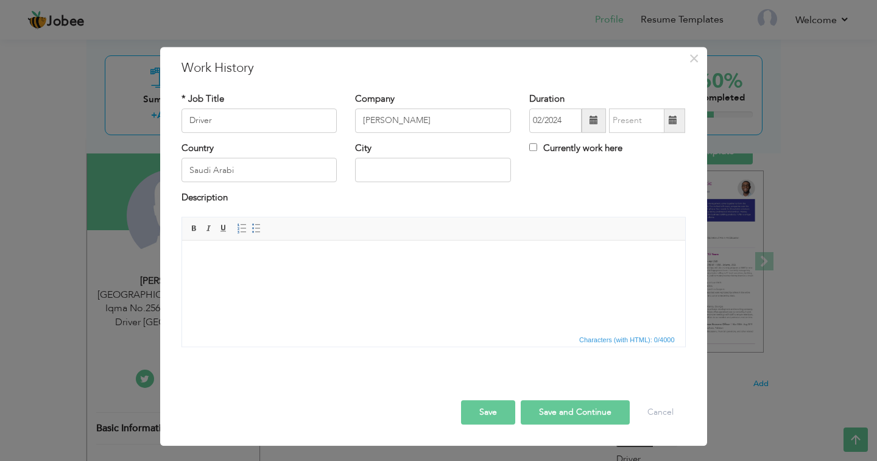
click at [672, 116] on span at bounding box center [673, 120] width 9 height 9
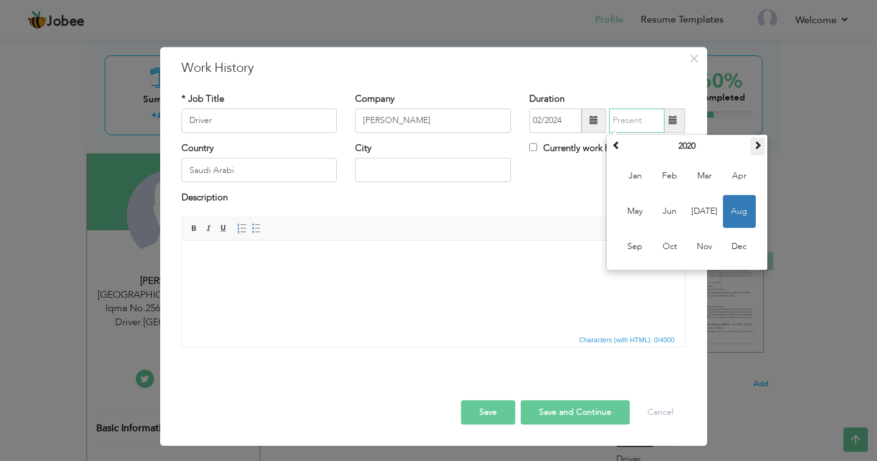
click at [754, 146] on span at bounding box center [757, 145] width 9 height 9
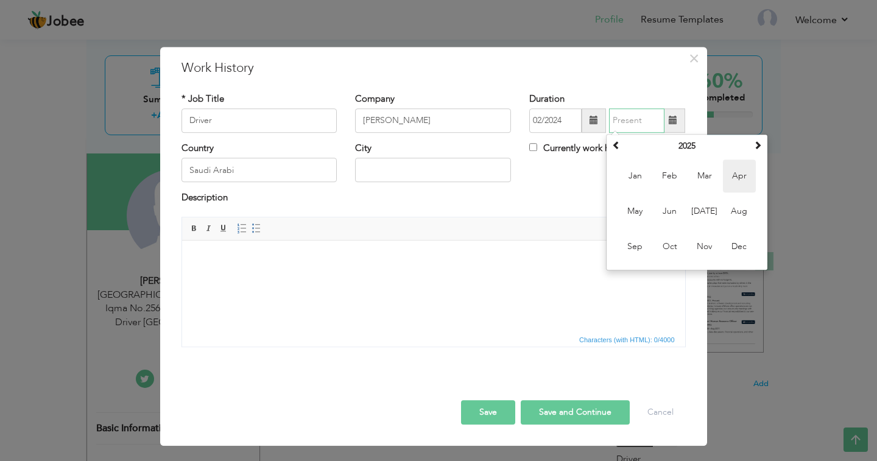
click at [729, 177] on span "Apr" at bounding box center [739, 176] width 33 height 33
type input "04/2025"
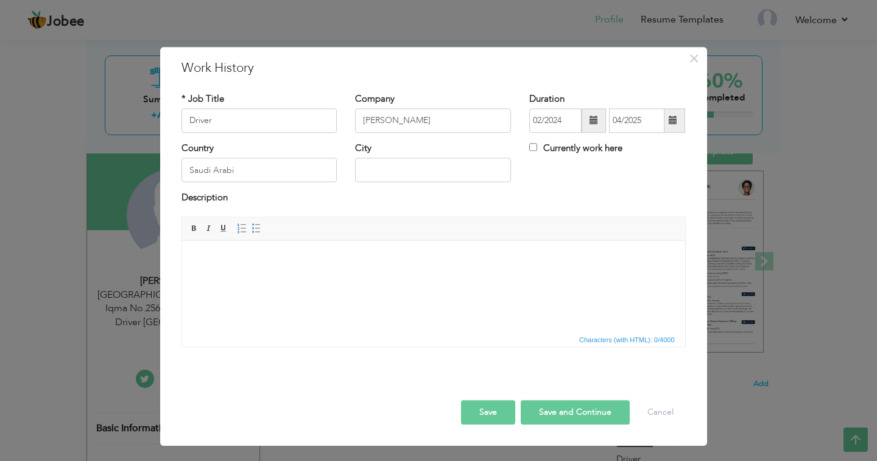
drag, startPoint x: 489, startPoint y: 410, endPoint x: 499, endPoint y: 446, distance: 37.4
click at [489, 410] on button "Save" at bounding box center [488, 412] width 54 height 24
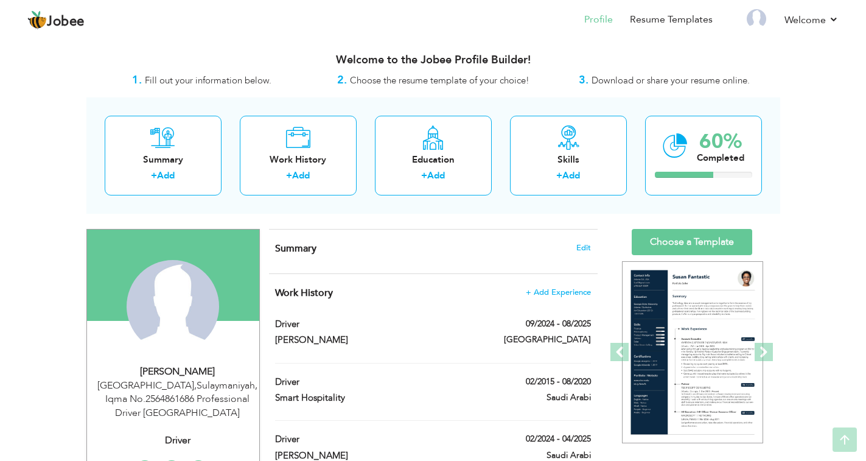
scroll to position [0, 0]
drag, startPoint x: 669, startPoint y: 242, endPoint x: 673, endPoint y: 260, distance: 18.3
click at [669, 244] on link "Choose a Template" at bounding box center [692, 243] width 121 height 26
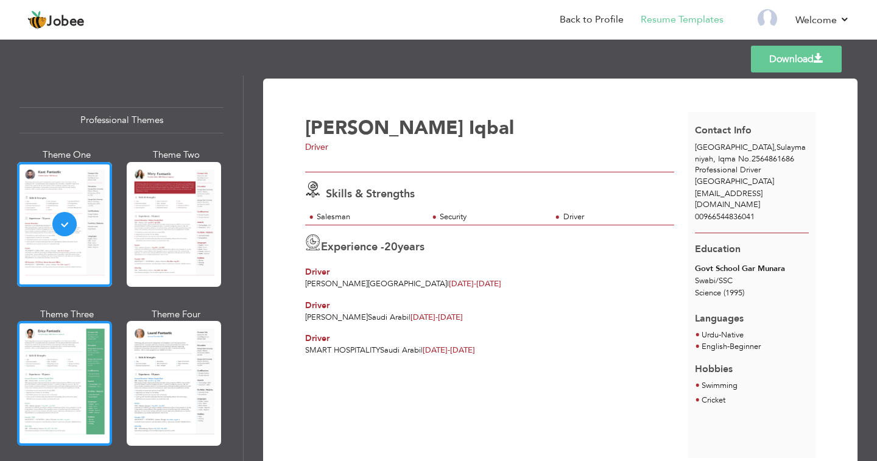
click at [57, 375] on div at bounding box center [64, 383] width 95 height 125
